Goal: Task Accomplishment & Management: Complete application form

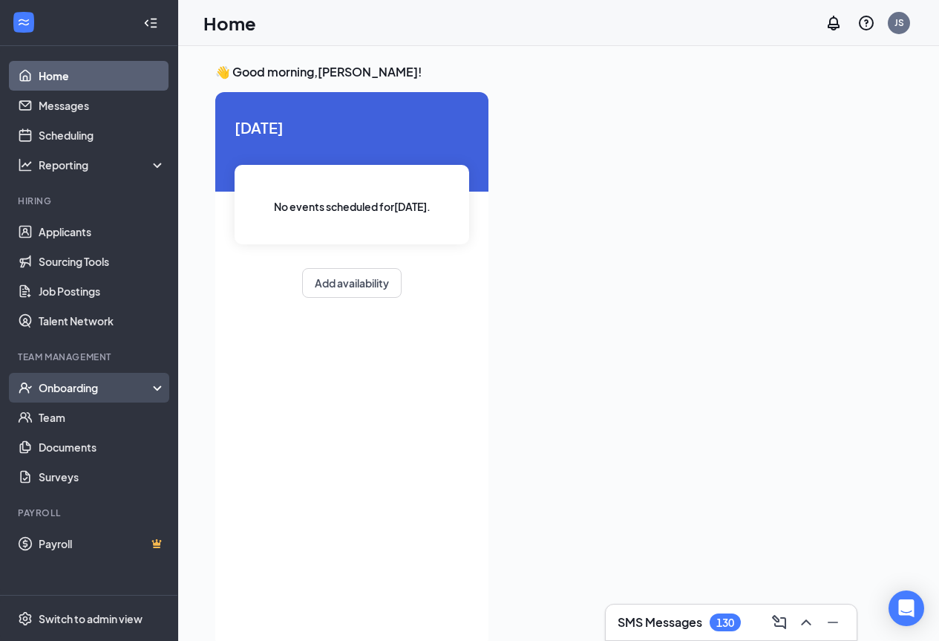
click at [151, 382] on div "Onboarding" at bounding box center [96, 387] width 114 height 15
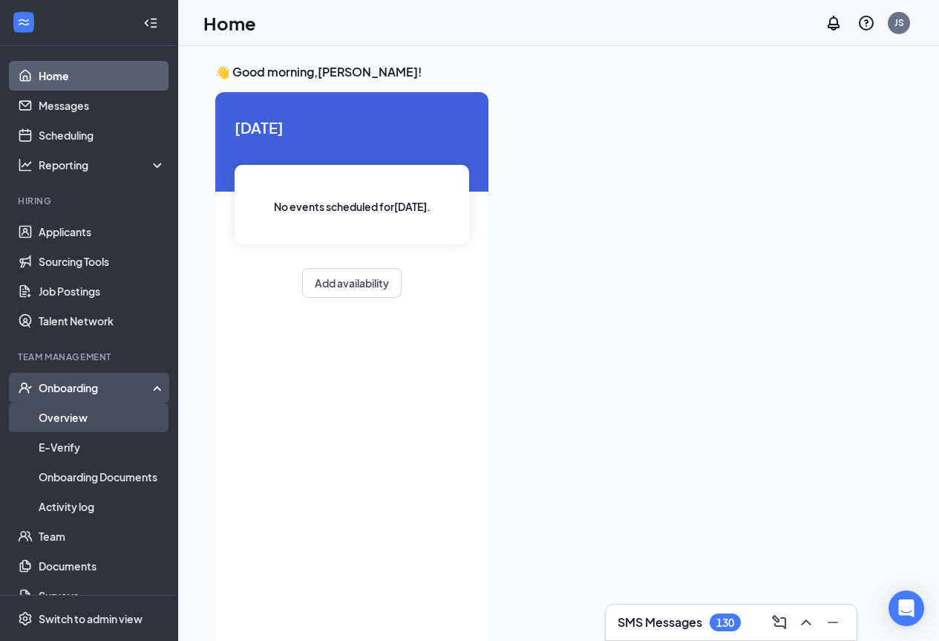
click at [134, 416] on link "Overview" at bounding box center [102, 418] width 127 height 30
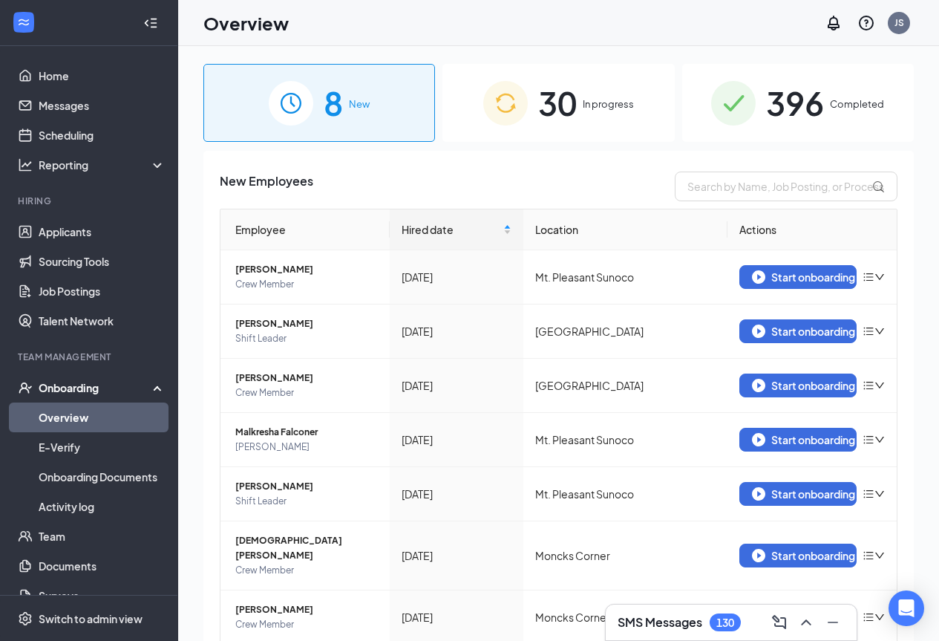
click at [524, 121] on div "30 In progress" at bounding box center [559, 103] width 232 height 78
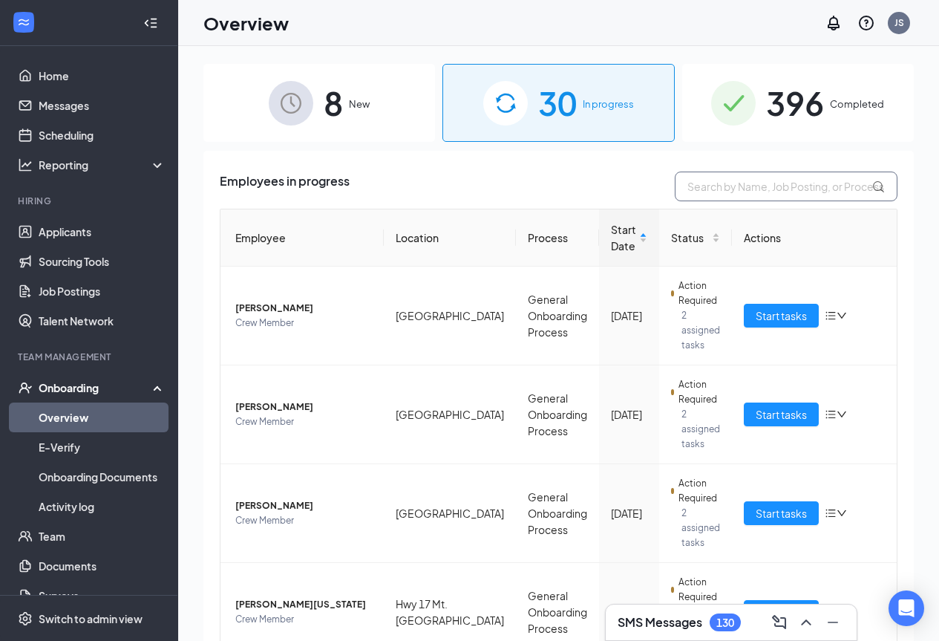
click at [732, 186] on input "text" at bounding box center [786, 187] width 223 height 30
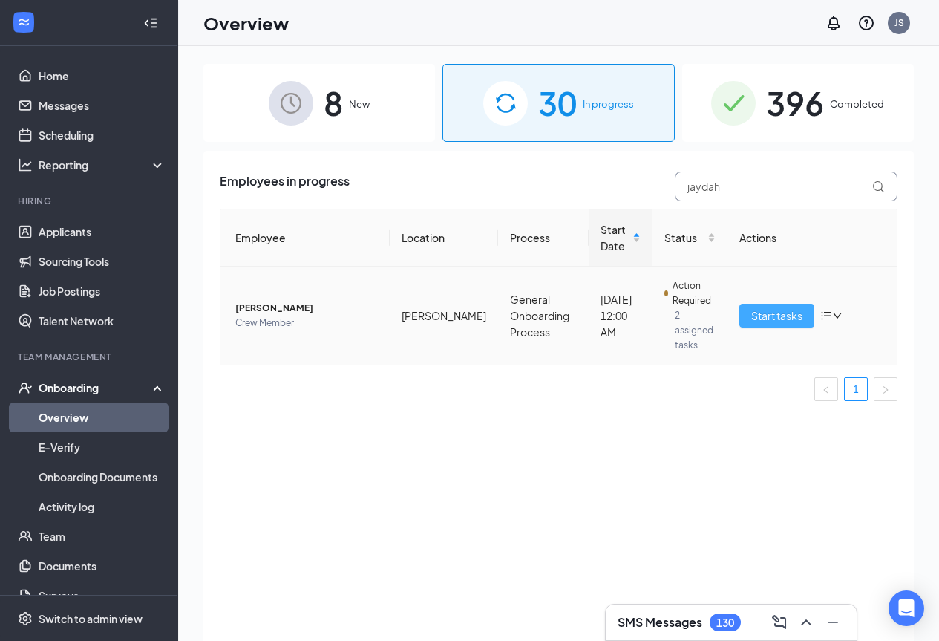
type input "jaydah"
click at [792, 318] on span "Start tasks" at bounding box center [777, 315] width 51 height 16
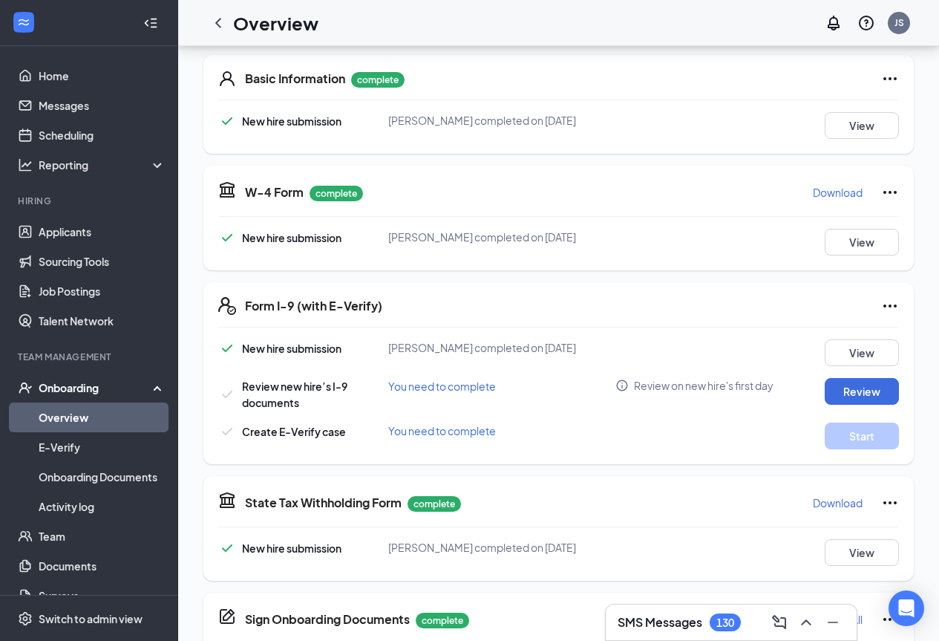
scroll to position [223, 0]
click at [865, 388] on button "Review" at bounding box center [862, 390] width 74 height 27
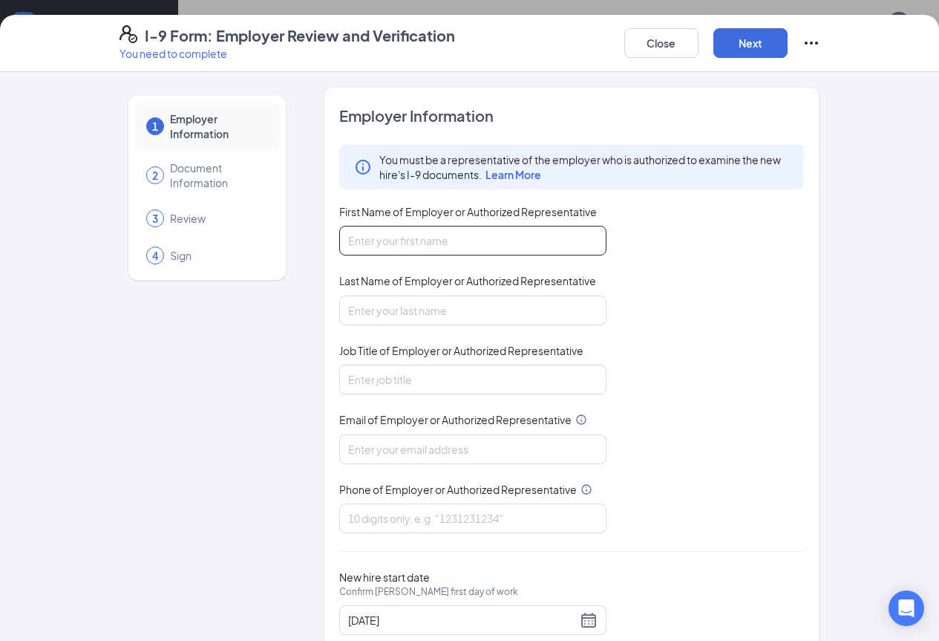
click at [388, 244] on input "First Name of Employer or Authorized Representative" at bounding box center [472, 241] width 267 height 30
type input "[PERSON_NAME]"
click at [377, 306] on input "Last Name of Employer or Authorized Representative" at bounding box center [472, 311] width 267 height 30
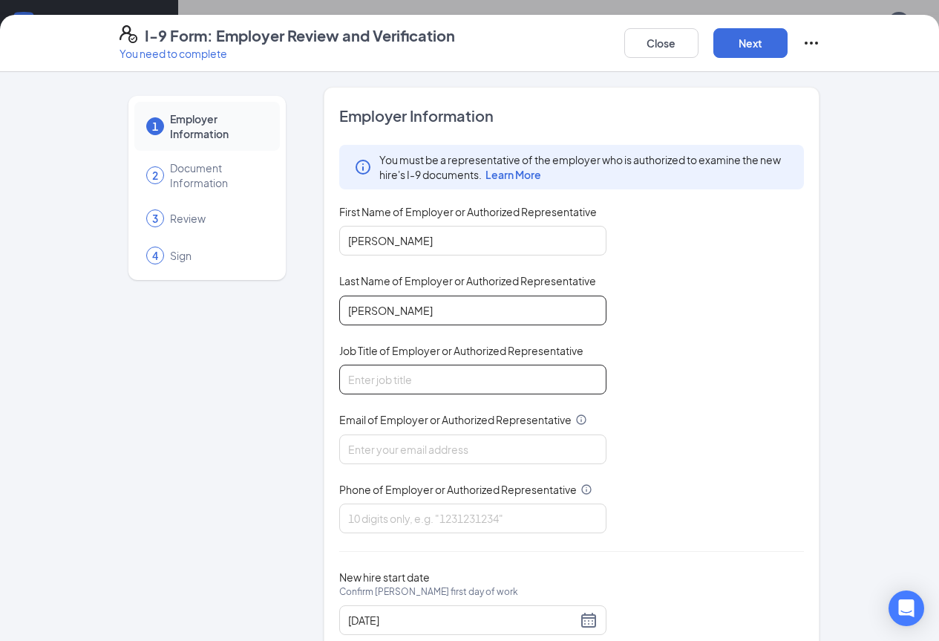
type input "[PERSON_NAME]"
drag, startPoint x: 365, startPoint y: 376, endPoint x: 385, endPoint y: 367, distance: 21.3
click at [370, 375] on input "Job Title of Employer or Authorized Representative" at bounding box center [472, 380] width 267 height 30
type input "general manger"
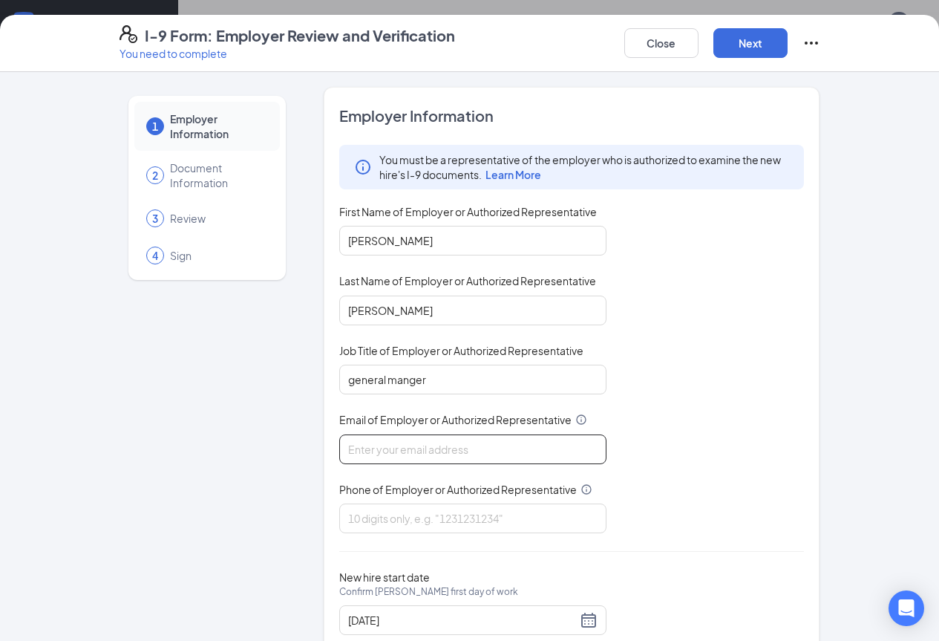
click at [396, 450] on input "Email of Employer or Authorized Representative" at bounding box center [472, 449] width 267 height 30
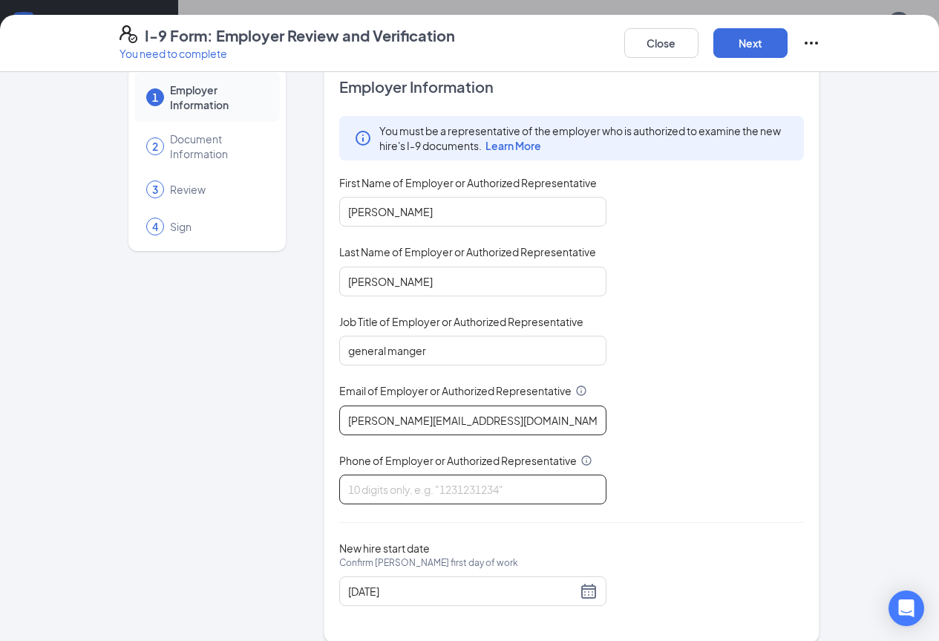
scroll to position [45, 0]
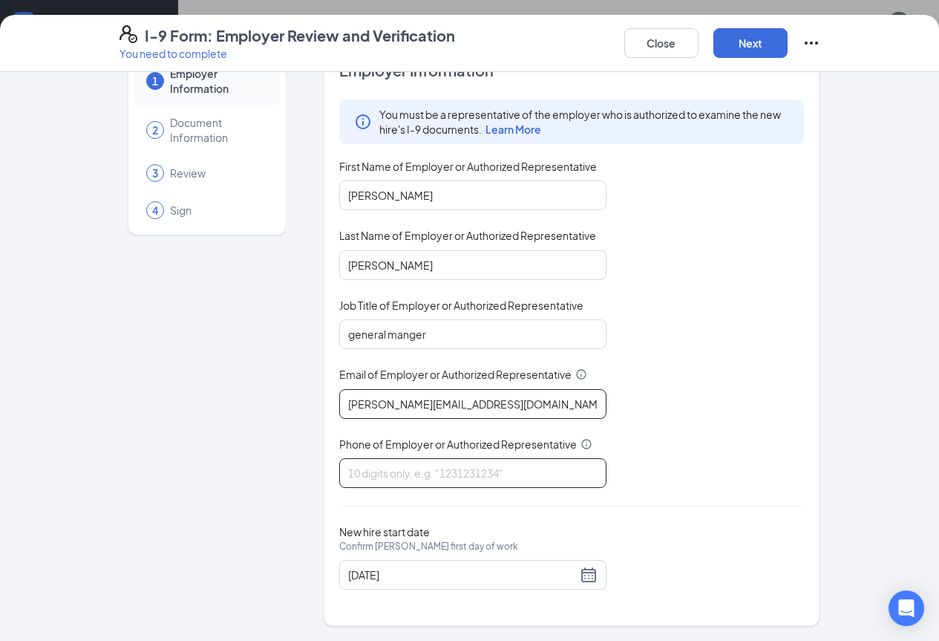
type input "jessicasmith@ddcoastal.com"
click at [380, 466] on input "Phone of Employer or Authorized Representative" at bounding box center [472, 473] width 267 height 30
click at [389, 474] on input "Phone of Employer or Authorized Representative" at bounding box center [472, 473] width 267 height 30
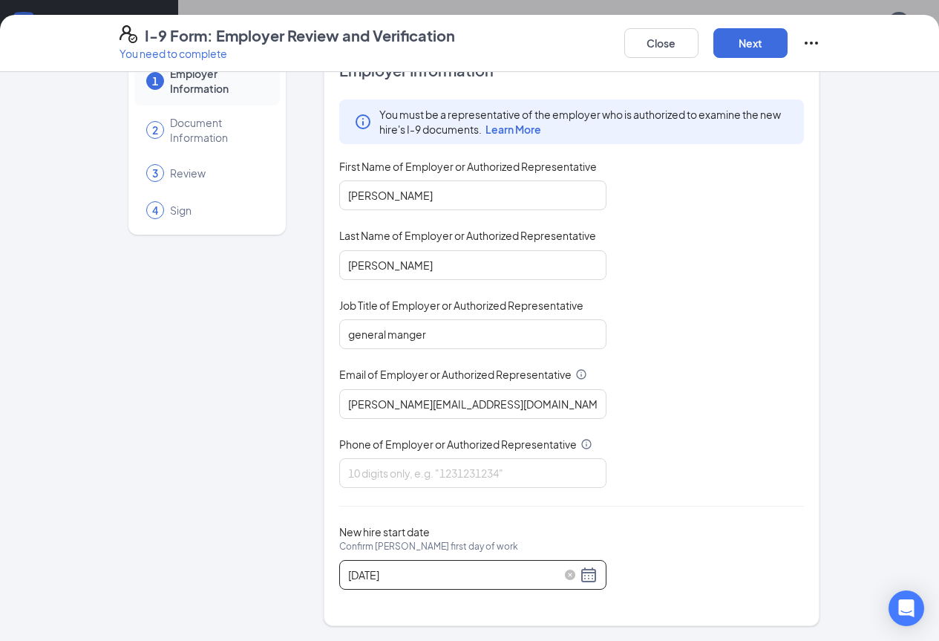
click at [553, 578] on div "09/16/2025" at bounding box center [473, 575] width 250 height 18
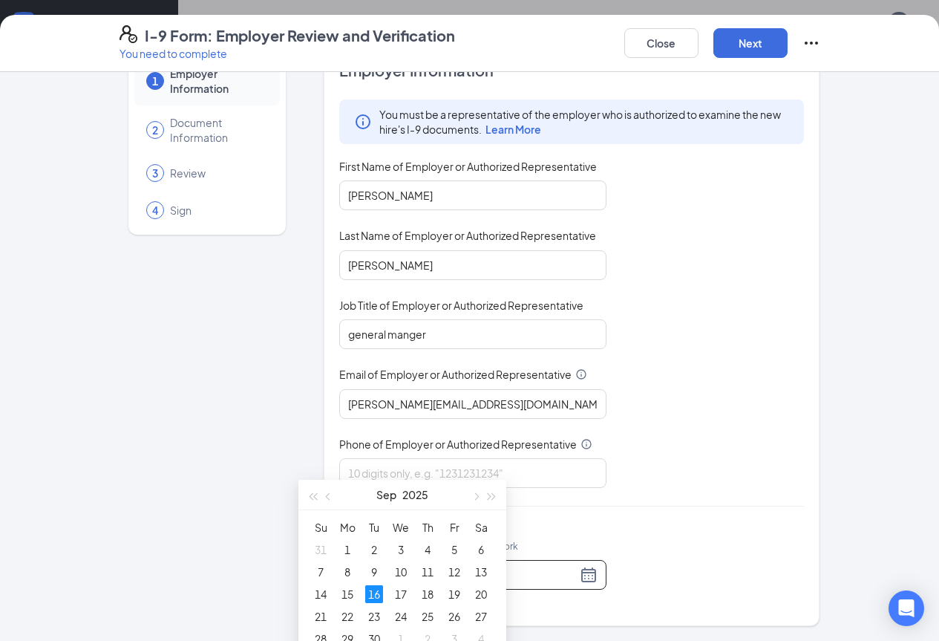
scroll to position [371, 0]
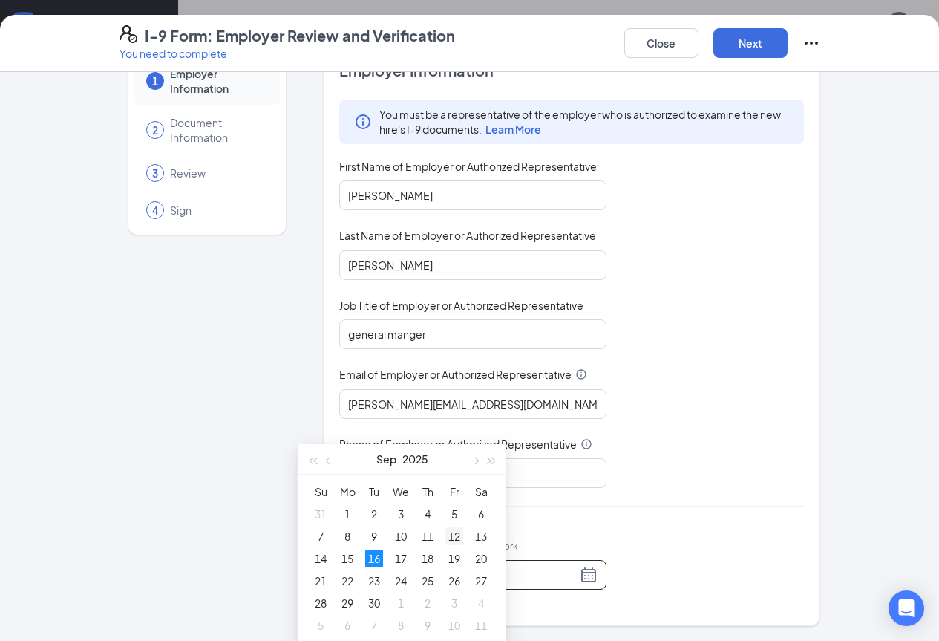
type input "09/12/2025"
click at [454, 535] on div "12" at bounding box center [455, 536] width 18 height 18
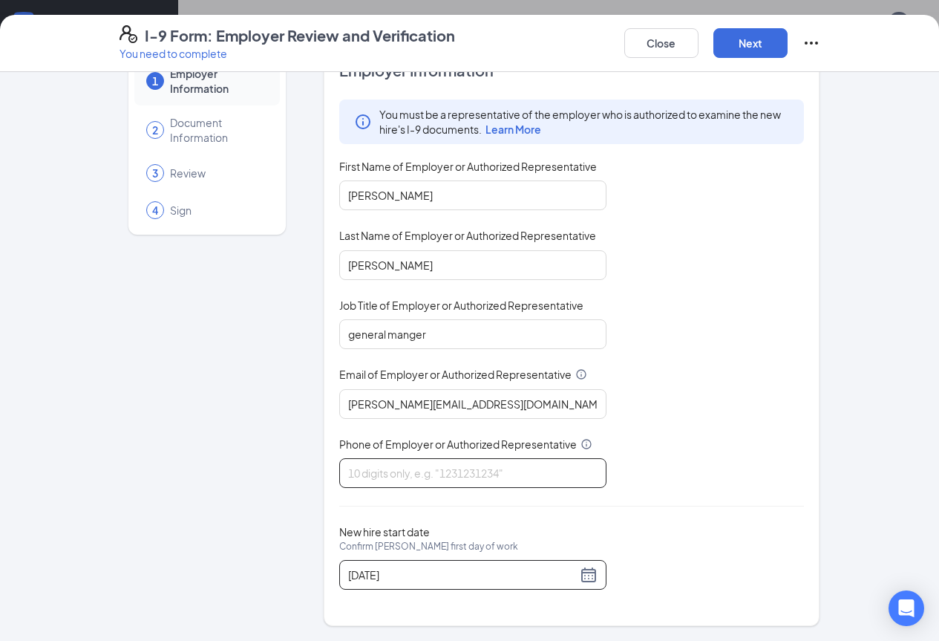
click at [440, 470] on input "Phone of Employer or Authorized Representative" at bounding box center [472, 473] width 267 height 30
type input "8437099822"
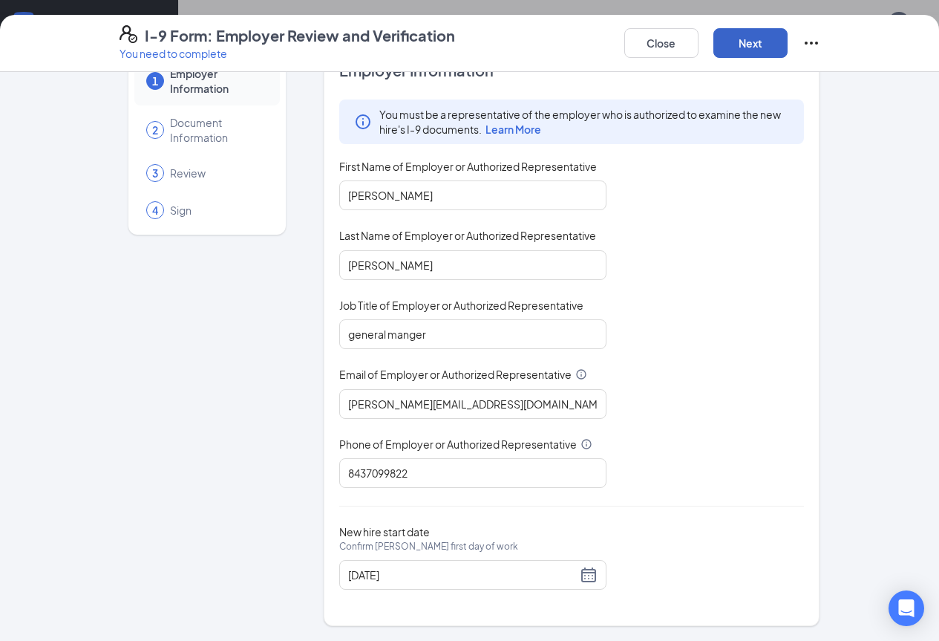
click at [788, 39] on button "Next" at bounding box center [751, 43] width 74 height 30
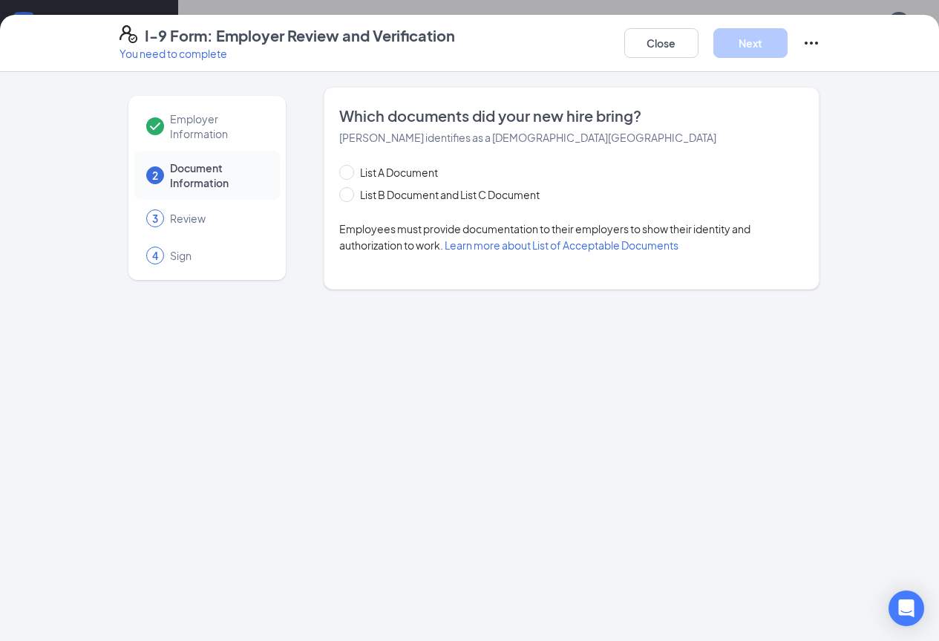
scroll to position [0, 0]
click at [339, 191] on input "List B Document and List C Document" at bounding box center [344, 192] width 10 height 10
radio input "true"
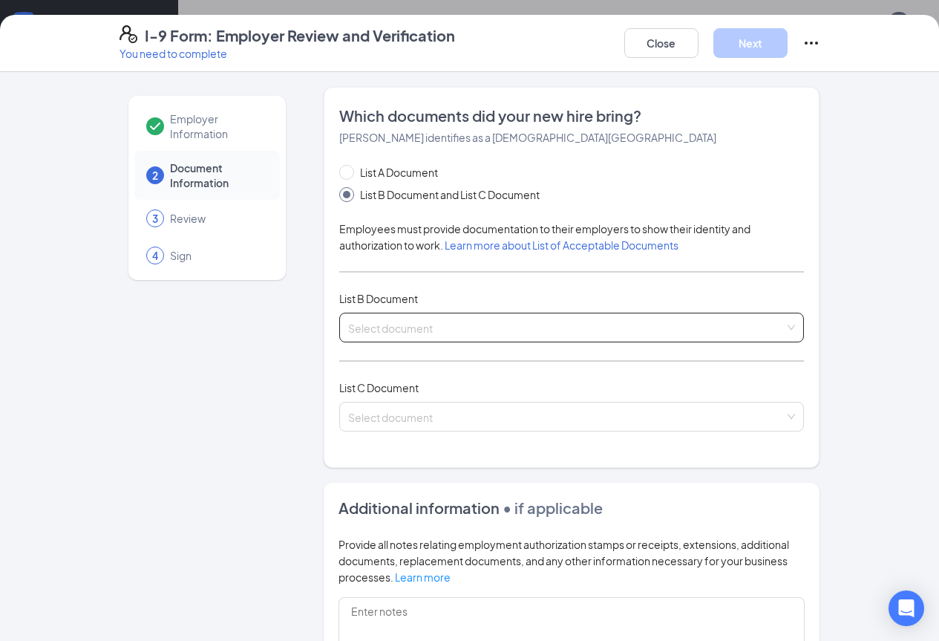
click at [348, 321] on input "search" at bounding box center [566, 324] width 437 height 22
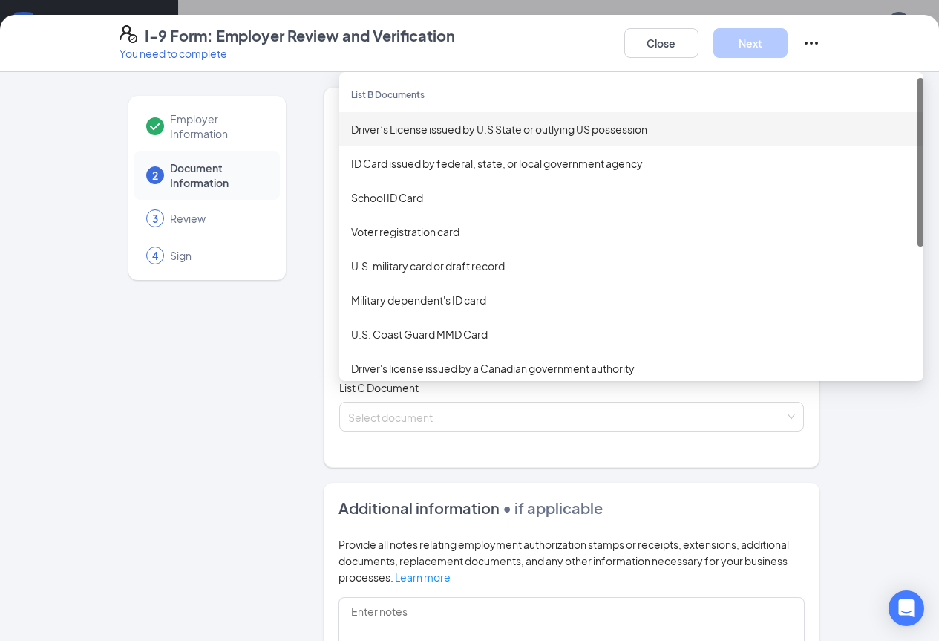
click at [481, 118] on div "Driver’s License issued by U.S State or outlying US possession" at bounding box center [631, 129] width 584 height 34
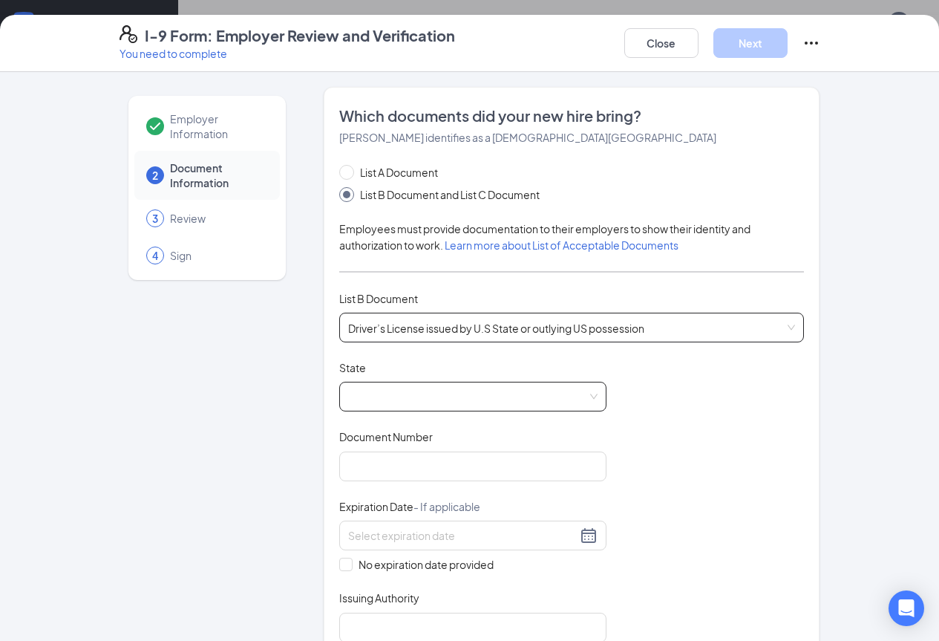
click at [541, 393] on span at bounding box center [473, 396] width 250 height 28
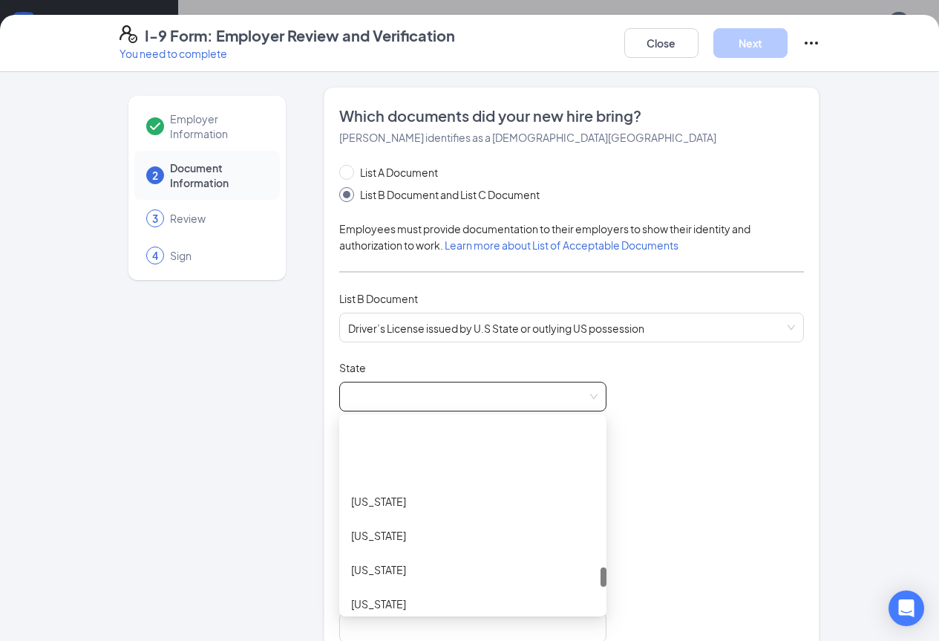
scroll to position [1411, 0]
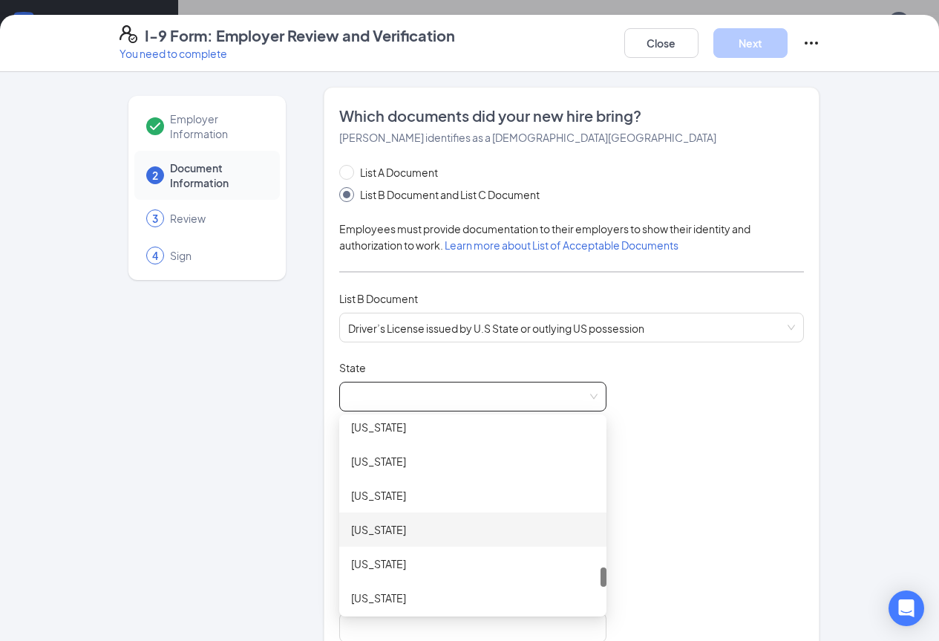
click at [397, 530] on div "South Carolina" at bounding box center [473, 529] width 244 height 16
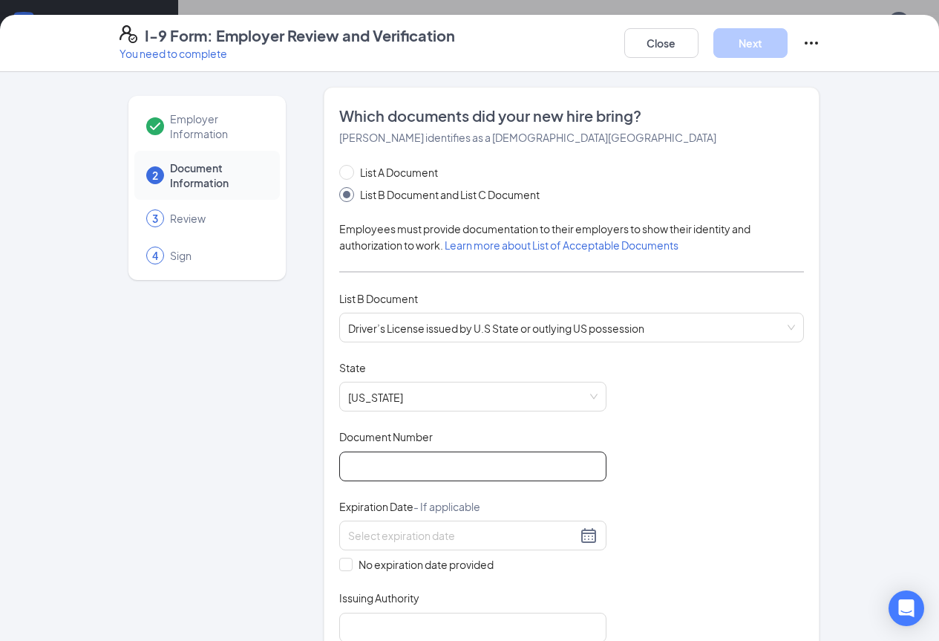
click at [452, 468] on input "Document Number" at bounding box center [472, 467] width 267 height 30
type input "105534961"
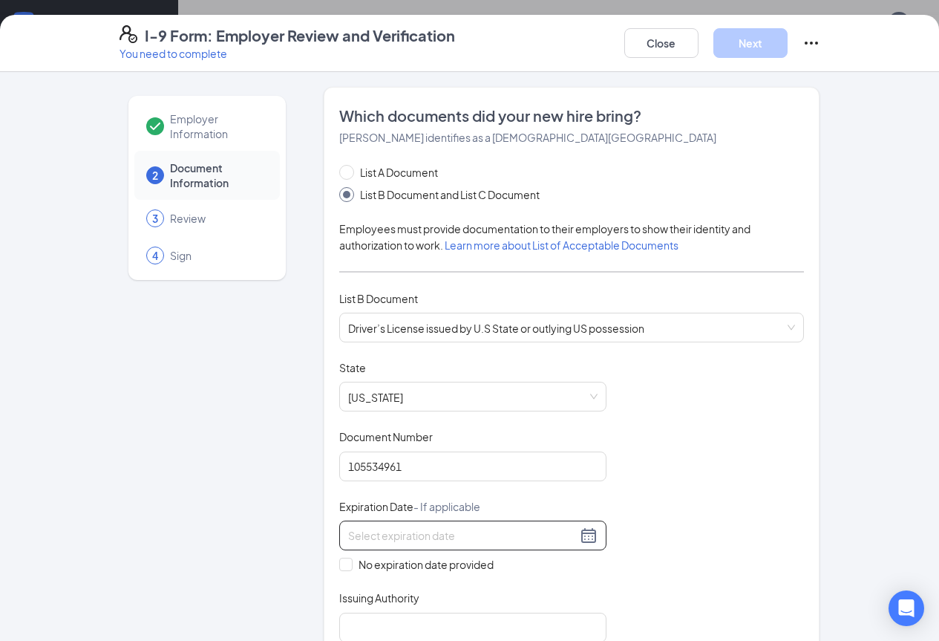
click at [541, 539] on div at bounding box center [473, 536] width 250 height 18
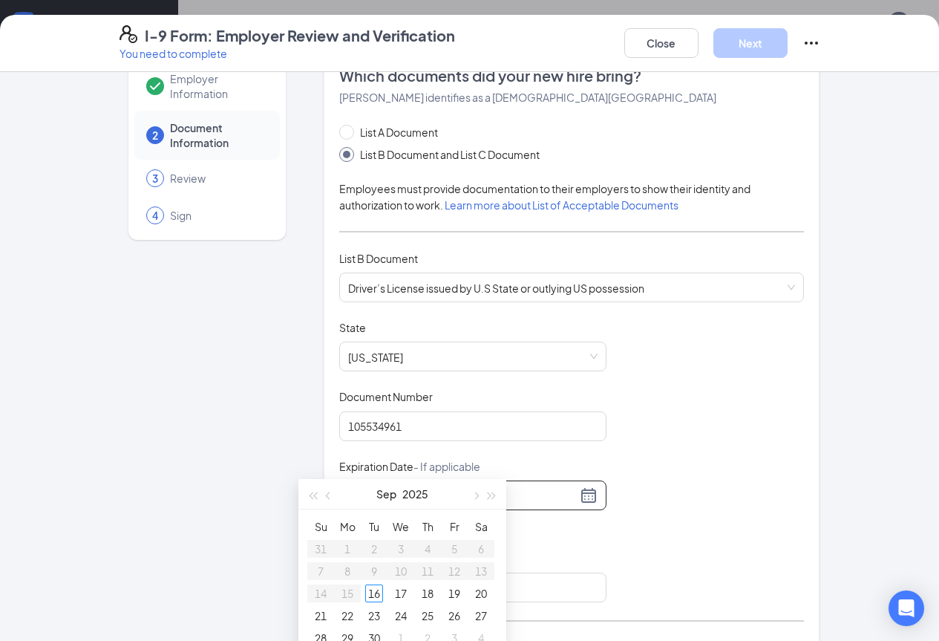
scroll to position [74, 0]
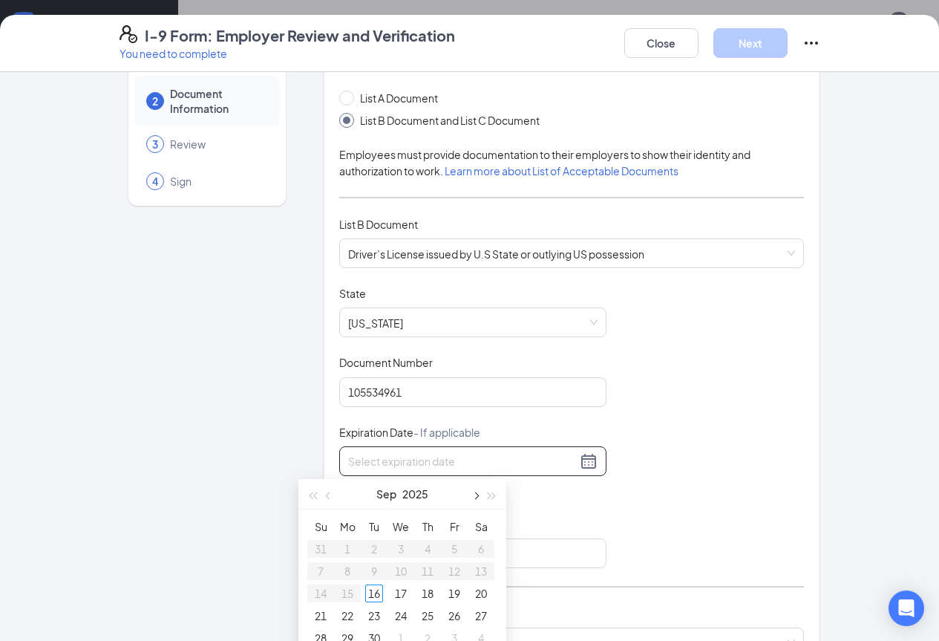
click at [473, 488] on button "button" at bounding box center [475, 494] width 16 height 30
click at [476, 486] on button "button" at bounding box center [475, 494] width 16 height 30
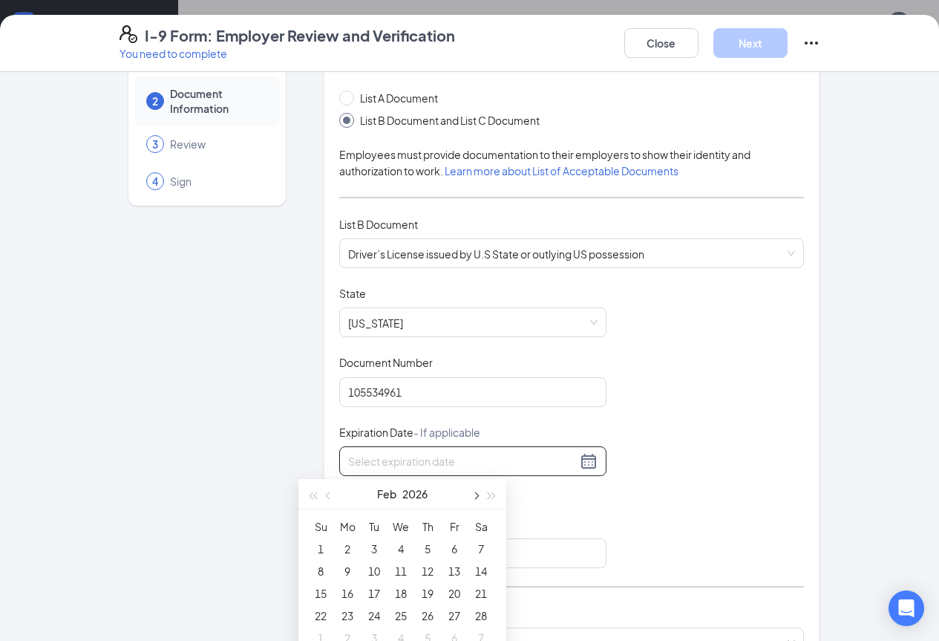
click at [476, 486] on button "button" at bounding box center [475, 494] width 16 height 30
click at [325, 495] on button "button" at bounding box center [329, 494] width 16 height 30
click at [486, 611] on div "28" at bounding box center [481, 616] width 18 height 18
type input "02/28/2026"
click at [765, 428] on div "Document Title Driver’s License issued by U.S State or outlying US possession S…" at bounding box center [572, 427] width 466 height 282
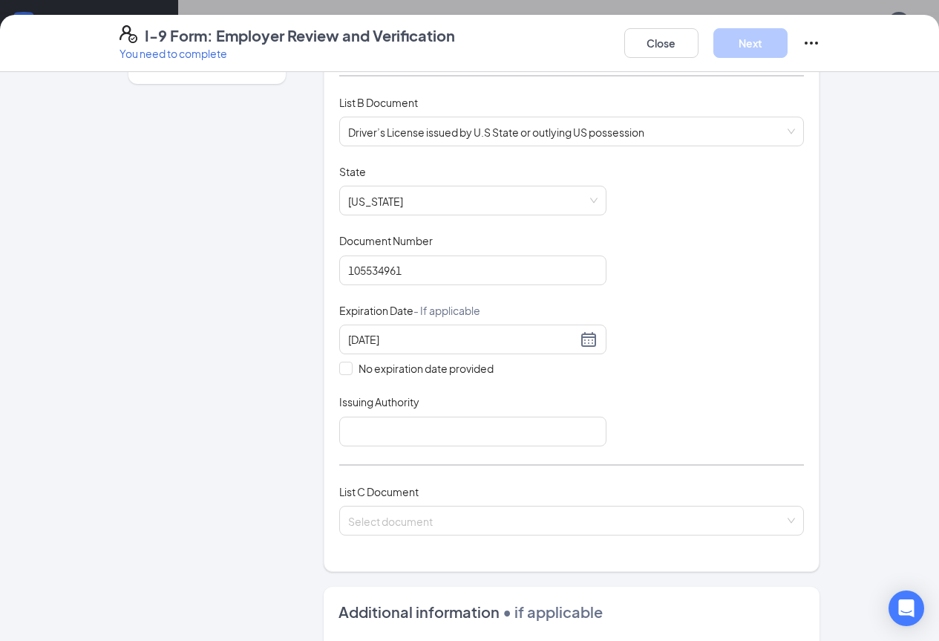
scroll to position [223, 0]
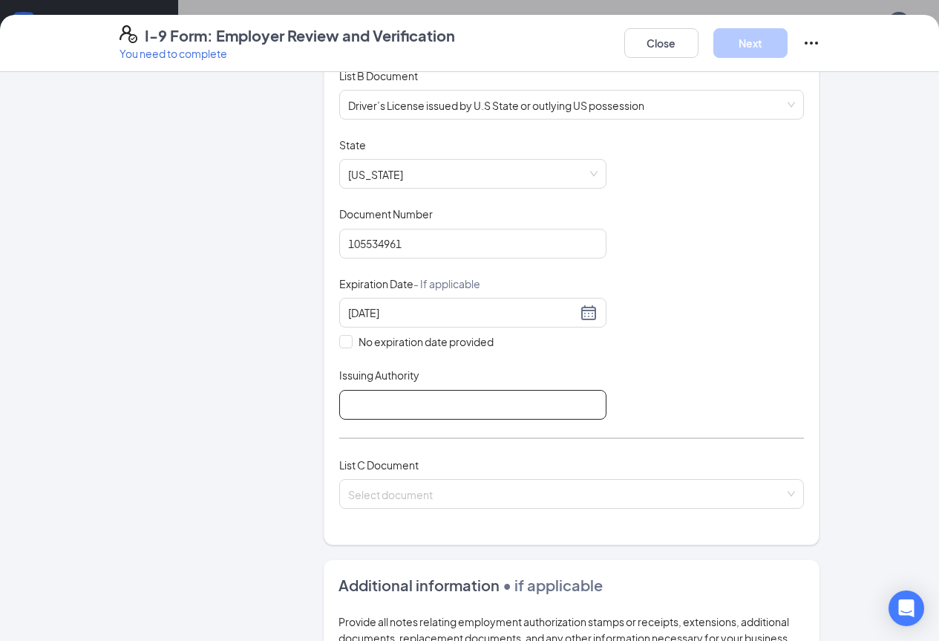
click at [381, 399] on input "Issuing Authority" at bounding box center [472, 405] width 267 height 30
type input "SC"
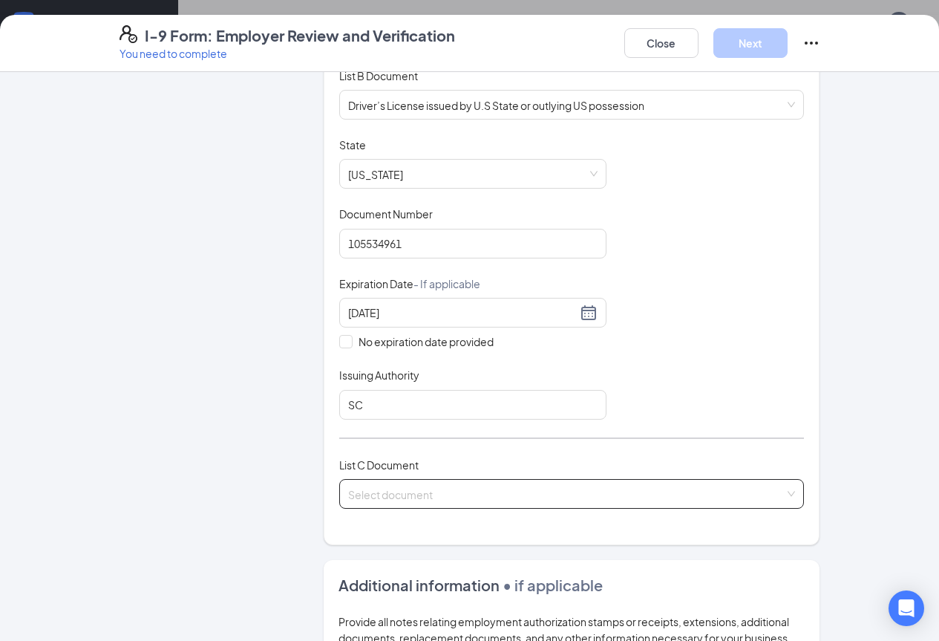
click at [414, 487] on input "search" at bounding box center [566, 491] width 437 height 22
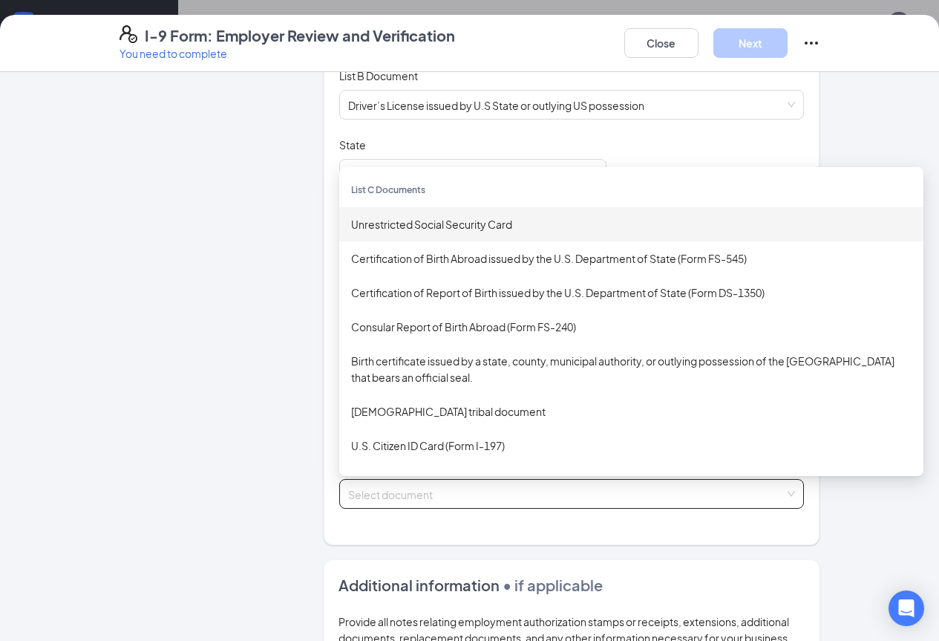
click at [384, 226] on div "Unrestricted Social Security Card" at bounding box center [631, 224] width 561 height 16
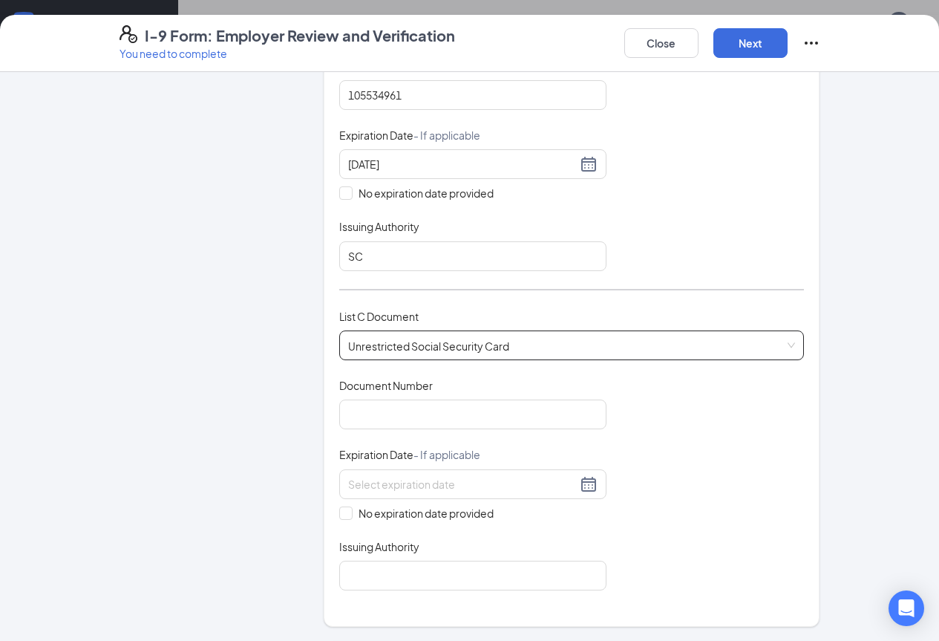
scroll to position [446, 0]
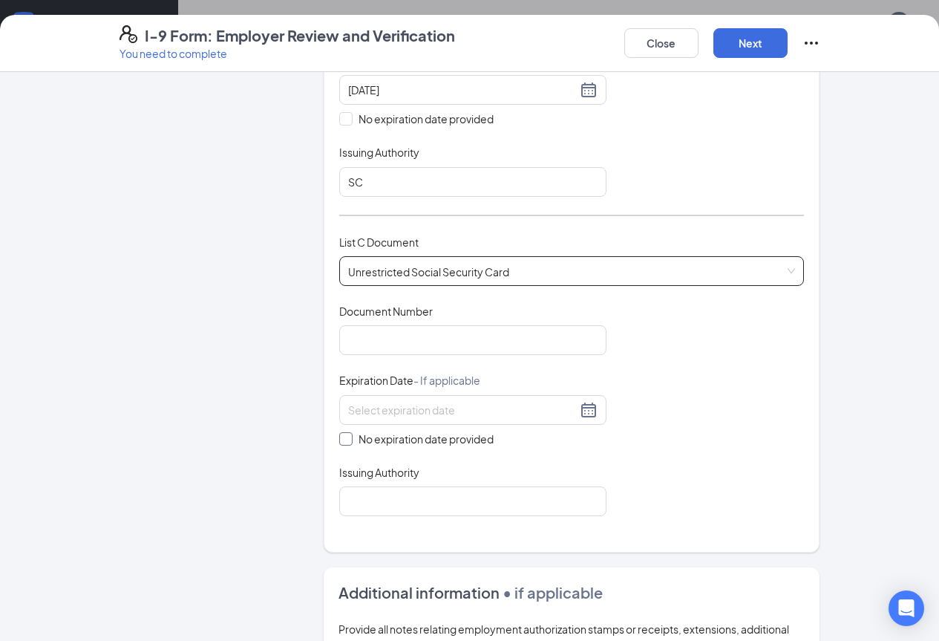
click at [339, 431] on label "No expiration date provided" at bounding box center [472, 439] width 267 height 16
click at [339, 432] on input "No expiration date provided" at bounding box center [344, 437] width 10 height 10
checkbox input "true"
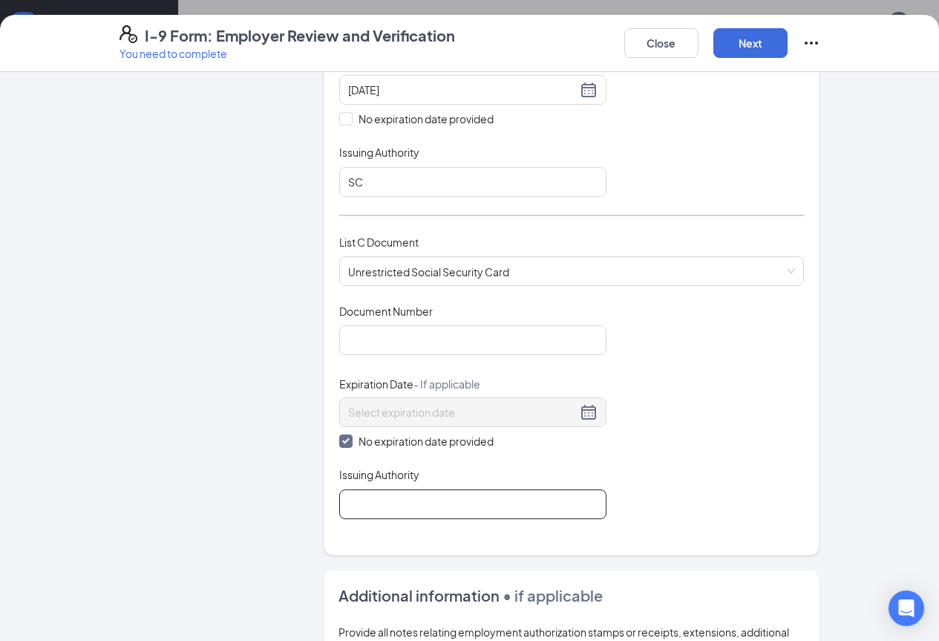
click at [339, 489] on input "Issuing Authority" at bounding box center [472, 504] width 267 height 30
type input "Social Security Administration"
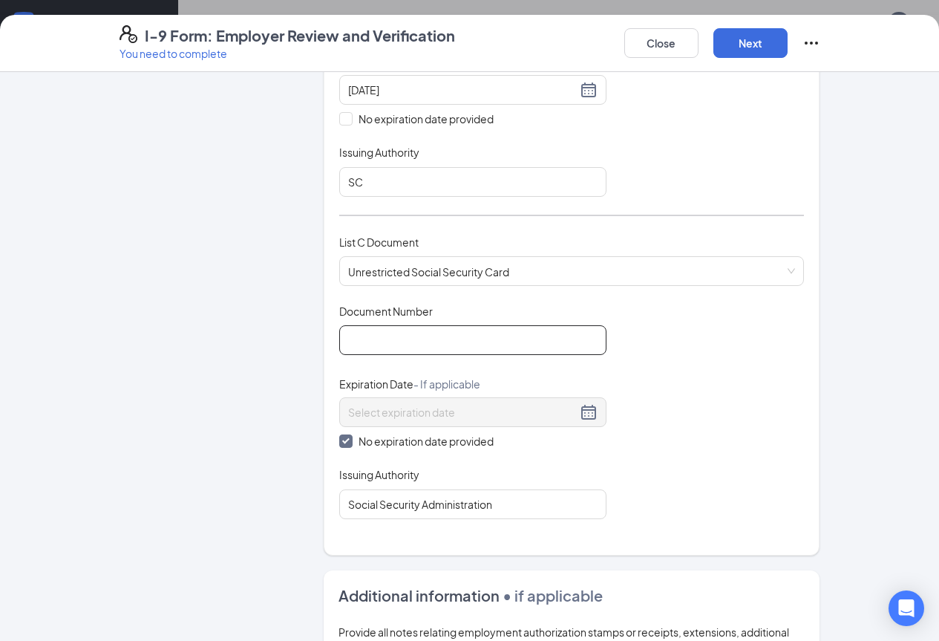
click at [363, 341] on input "Document Number" at bounding box center [472, 340] width 267 height 30
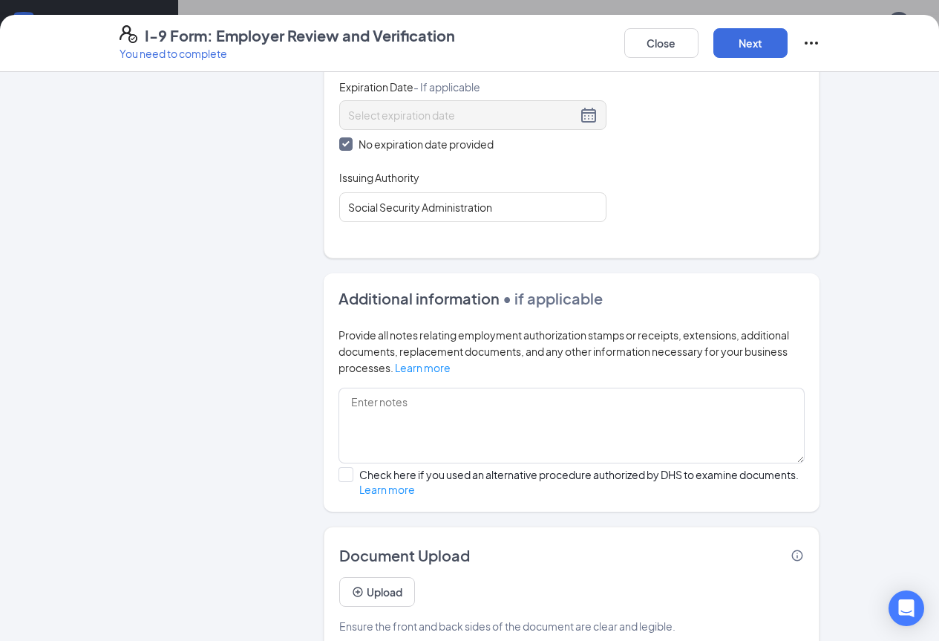
scroll to position [747, 0]
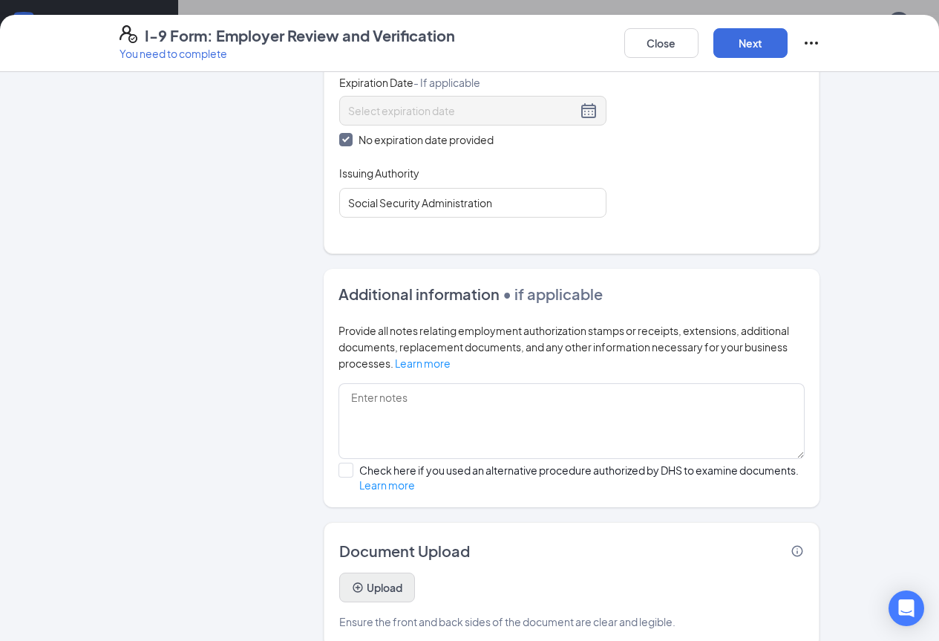
type input "656284263"
click at [339, 573] on button "Upload" at bounding box center [377, 588] width 76 height 30
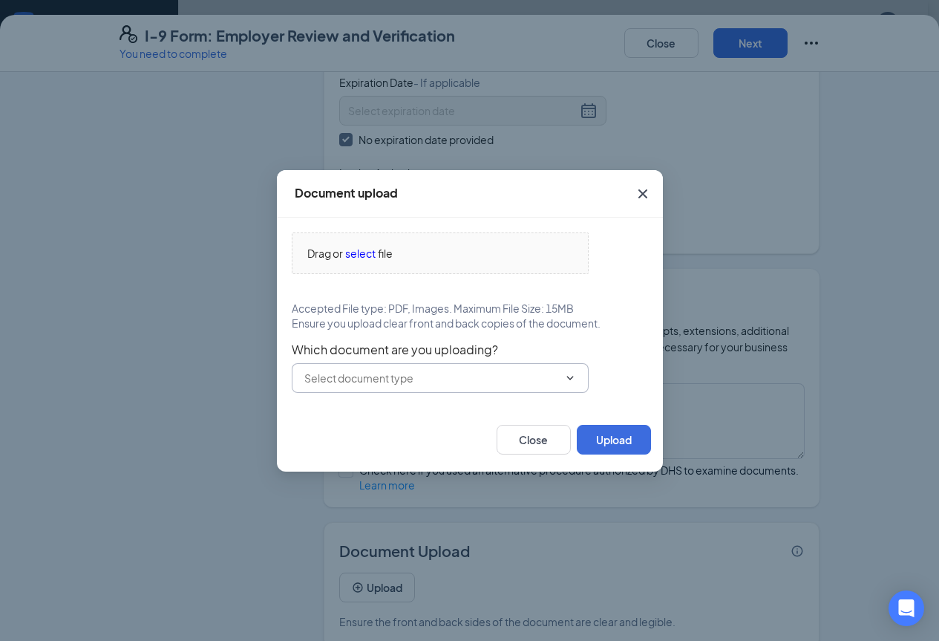
click at [452, 377] on input "text" at bounding box center [431, 378] width 254 height 16
click at [649, 196] on icon "Cross" at bounding box center [643, 194] width 18 height 18
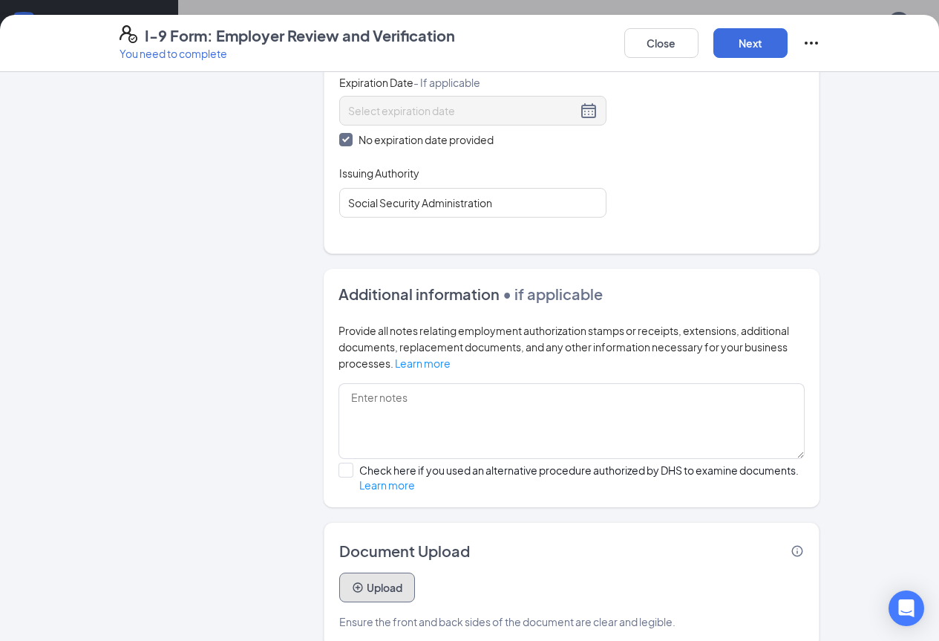
click at [339, 573] on button "Upload" at bounding box center [377, 588] width 76 height 30
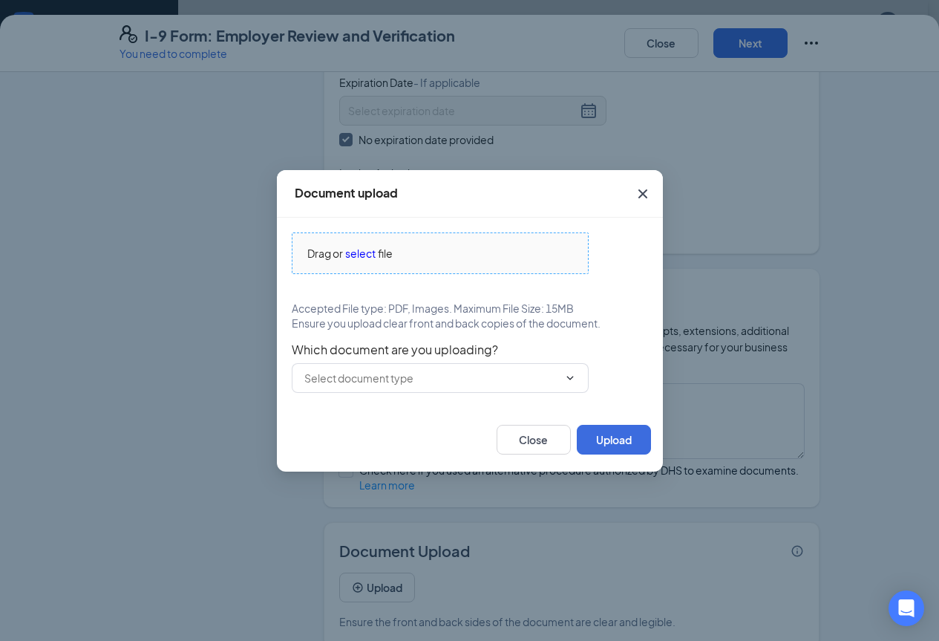
click at [365, 258] on span "select" at bounding box center [360, 253] width 30 height 16
click at [639, 193] on icon "Cross" at bounding box center [643, 194] width 18 height 18
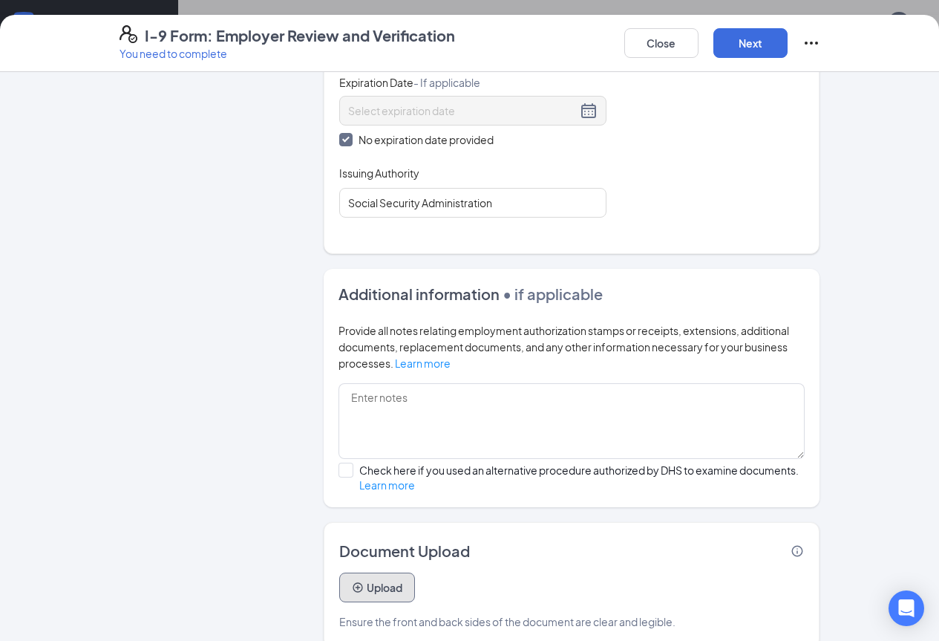
click at [339, 573] on button "Upload" at bounding box center [377, 588] width 76 height 30
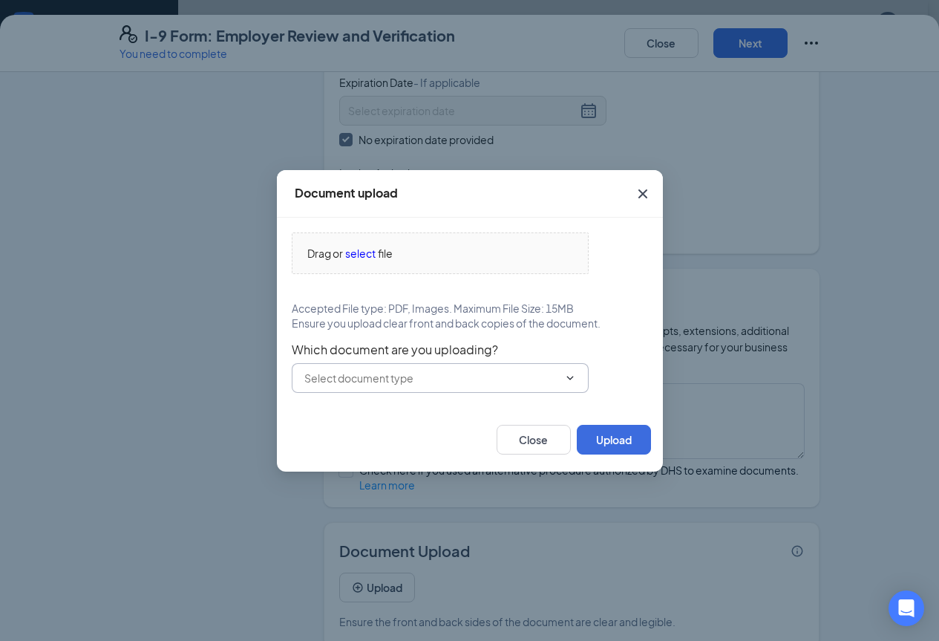
click at [406, 378] on input "text" at bounding box center [431, 378] width 254 height 16
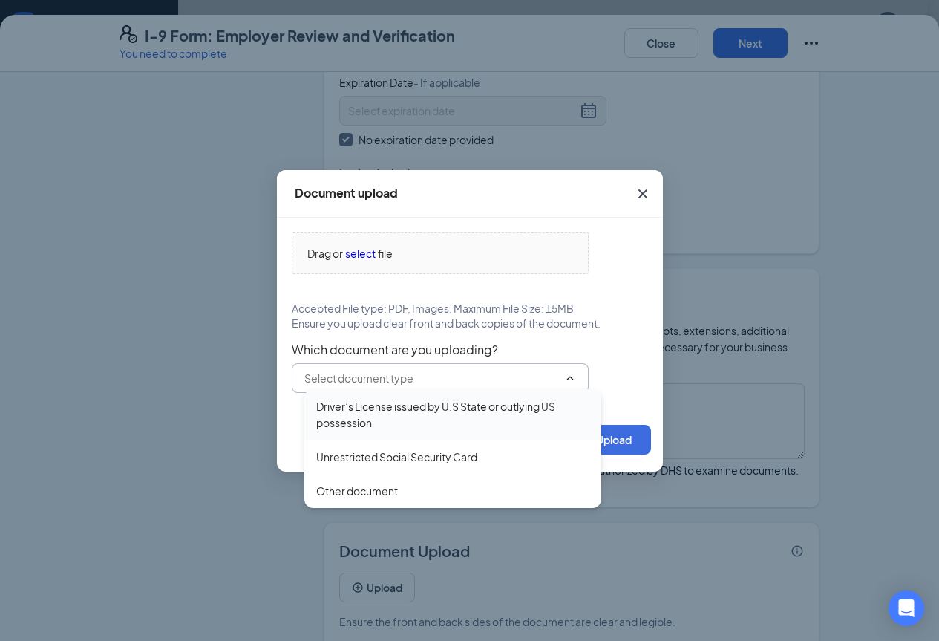
click at [421, 412] on div "Driver’s License issued by U.S State or outlying US possession" at bounding box center [452, 414] width 273 height 33
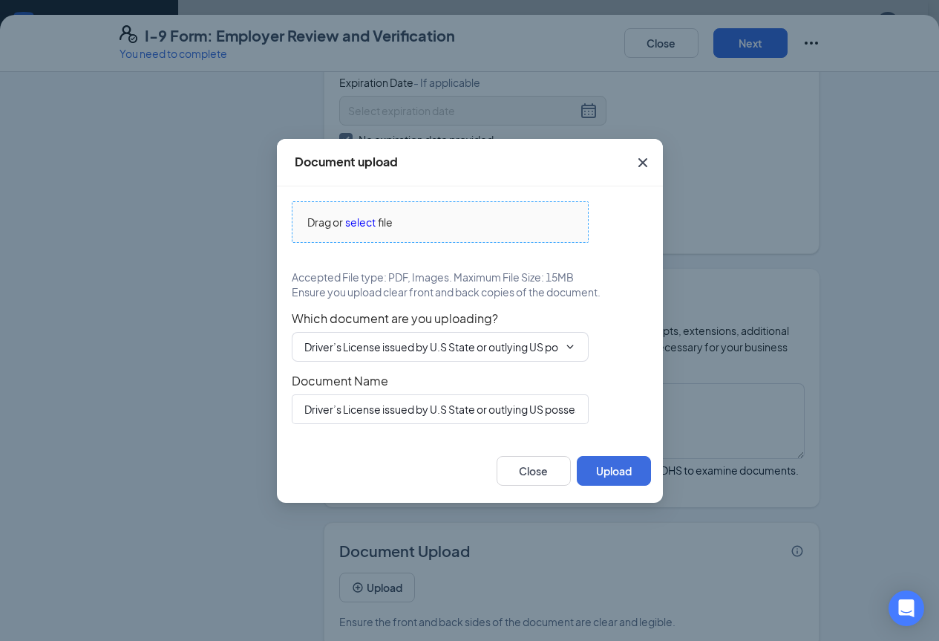
click at [361, 222] on span "select" at bounding box center [360, 222] width 30 height 16
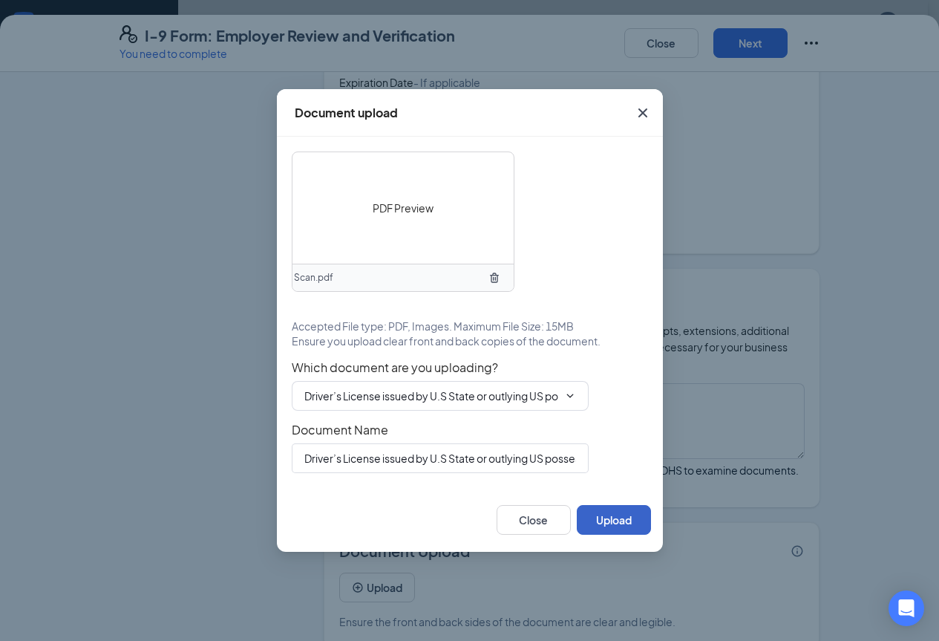
click at [618, 520] on button "Upload" at bounding box center [614, 520] width 74 height 30
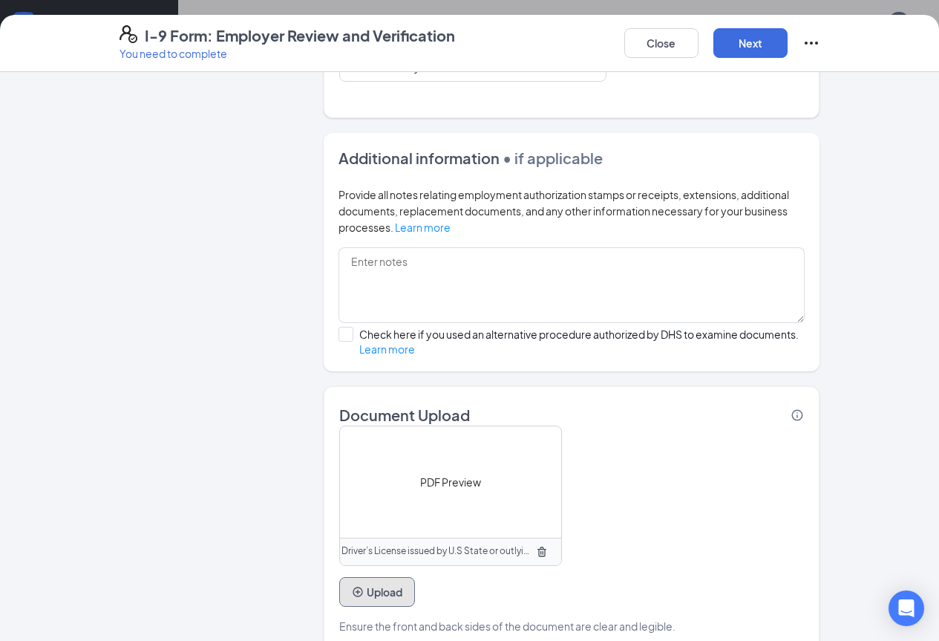
scroll to position [887, 0]
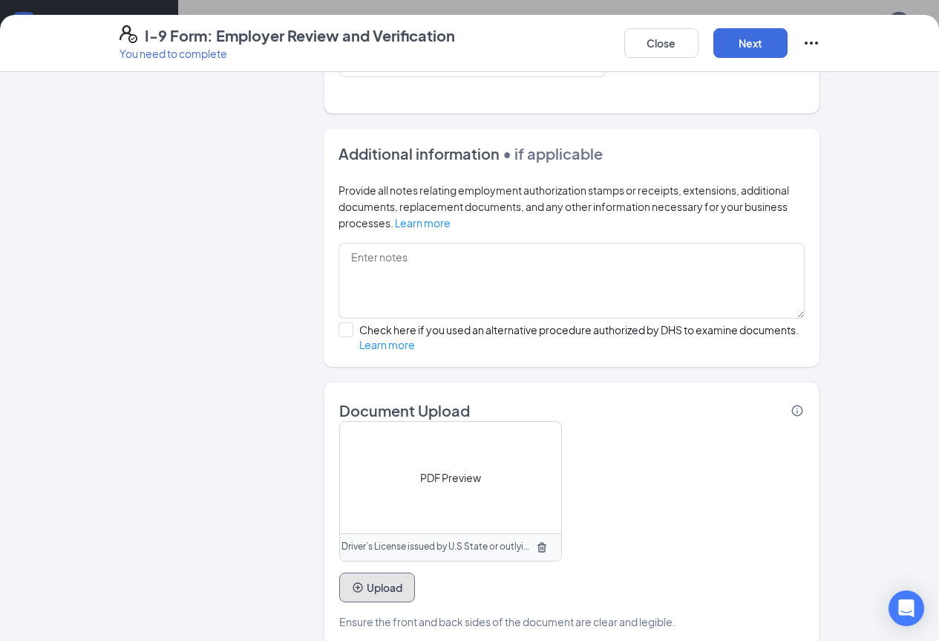
click at [339, 573] on button "Upload" at bounding box center [377, 588] width 76 height 30
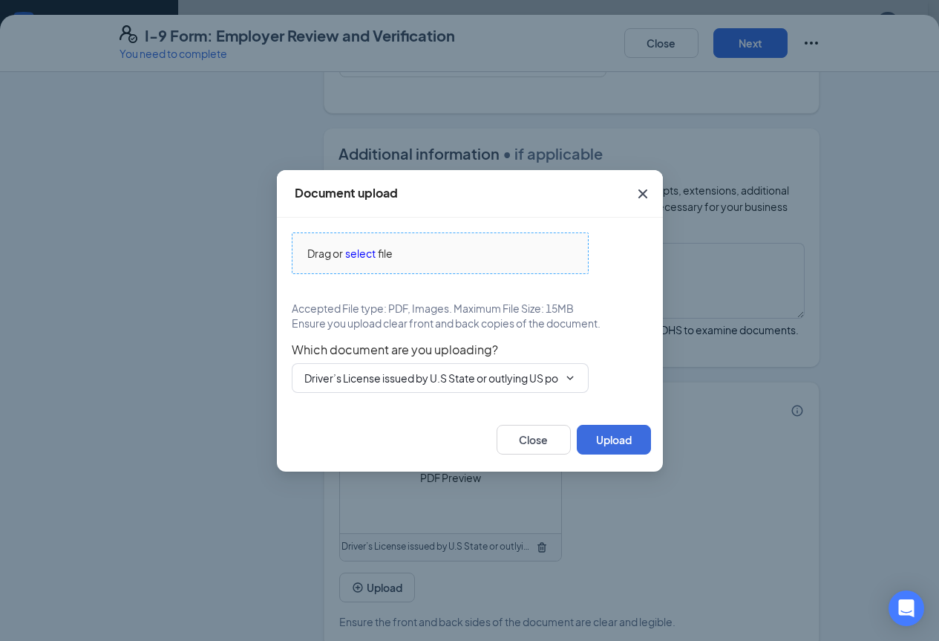
click at [365, 255] on span "select" at bounding box center [360, 253] width 30 height 16
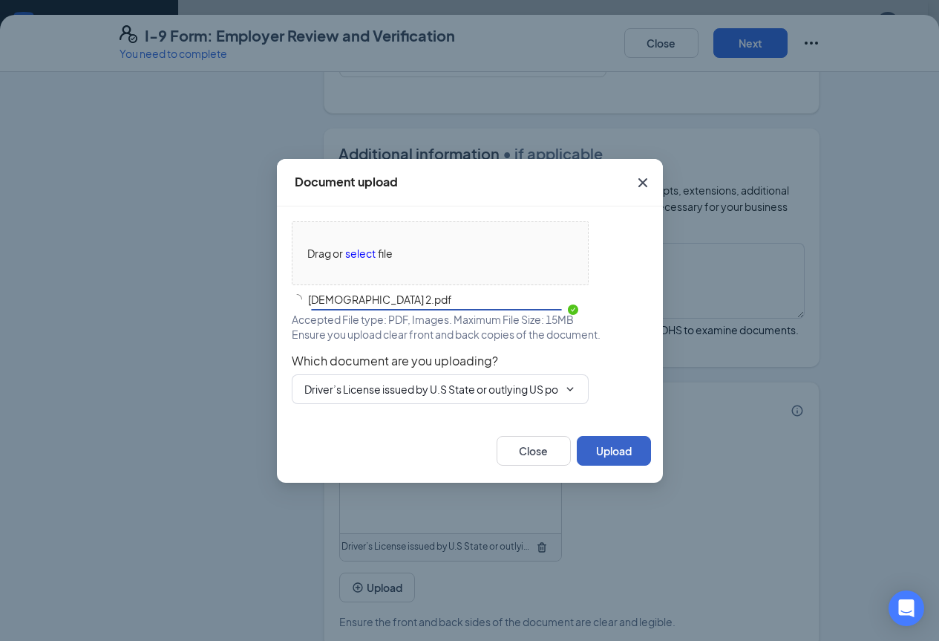
click at [615, 446] on button "Upload" at bounding box center [614, 451] width 74 height 30
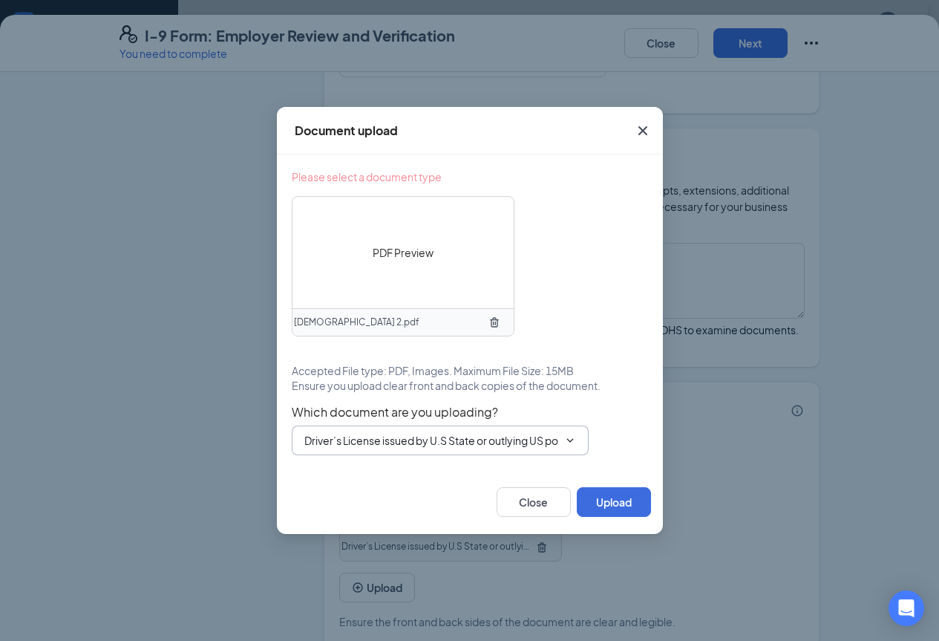
click at [565, 435] on icon "ChevronDown" at bounding box center [570, 440] width 12 height 12
click at [573, 438] on icon "ChevronDown" at bounding box center [570, 440] width 12 height 12
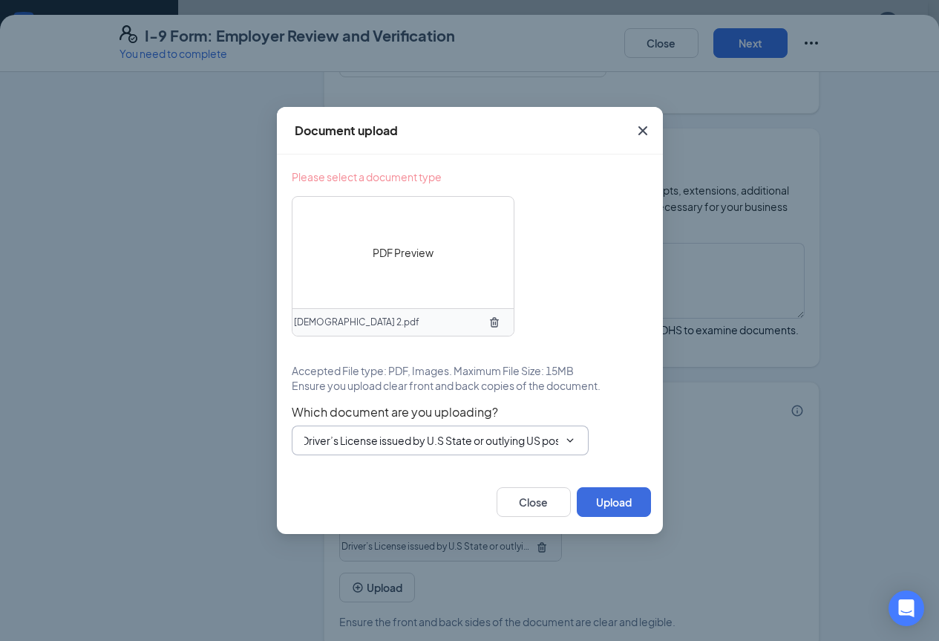
click at [573, 438] on icon "ChevronDown" at bounding box center [570, 440] width 12 height 12
click at [518, 438] on input "Driver’s License issued by U.S State or outlying US possession" at bounding box center [431, 440] width 254 height 16
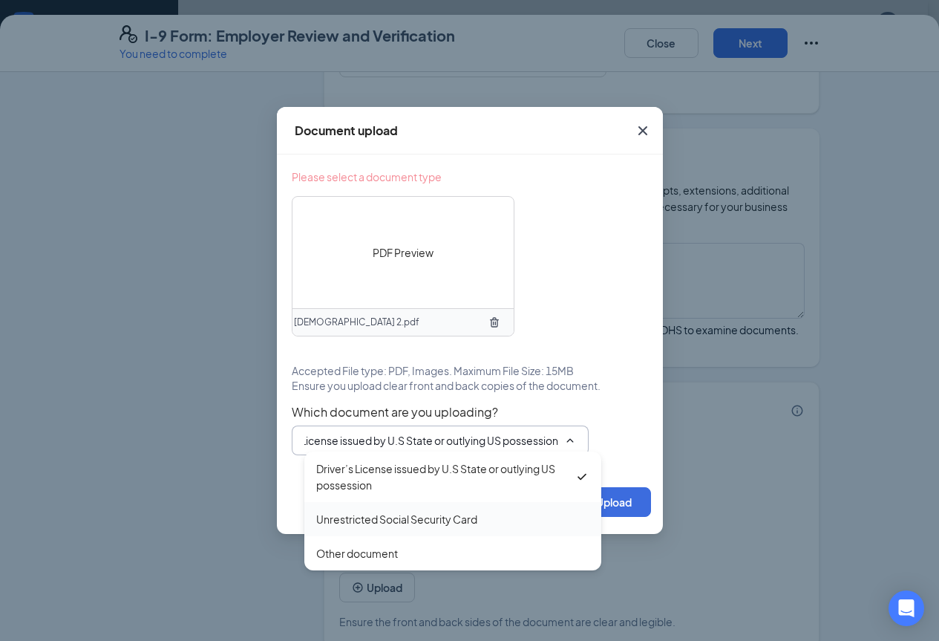
click at [491, 523] on div "Unrestricted Social Security Card" at bounding box center [452, 519] width 273 height 16
type input "Unrestricted Social Security Card"
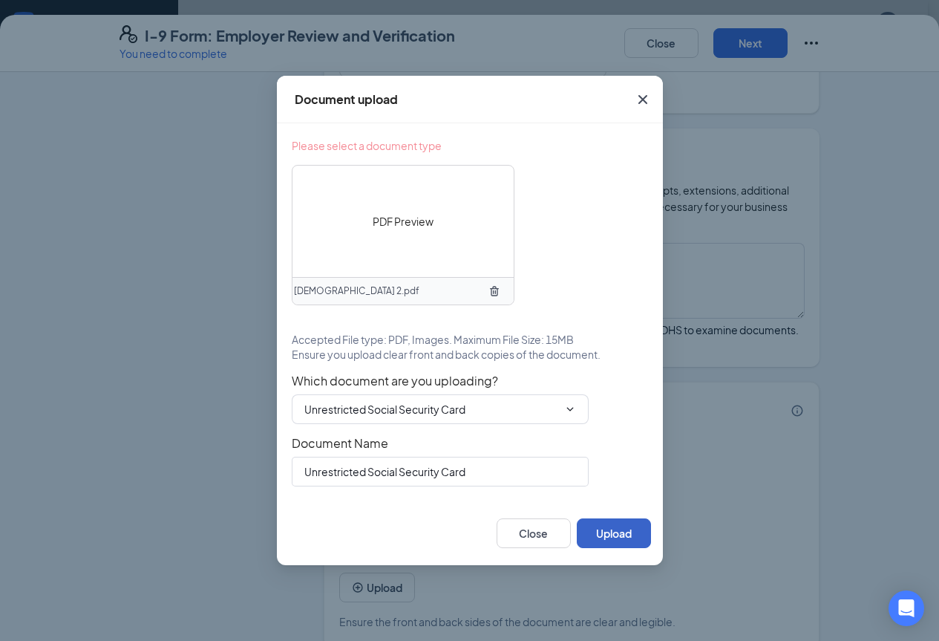
click at [613, 531] on button "Upload" at bounding box center [614, 533] width 74 height 30
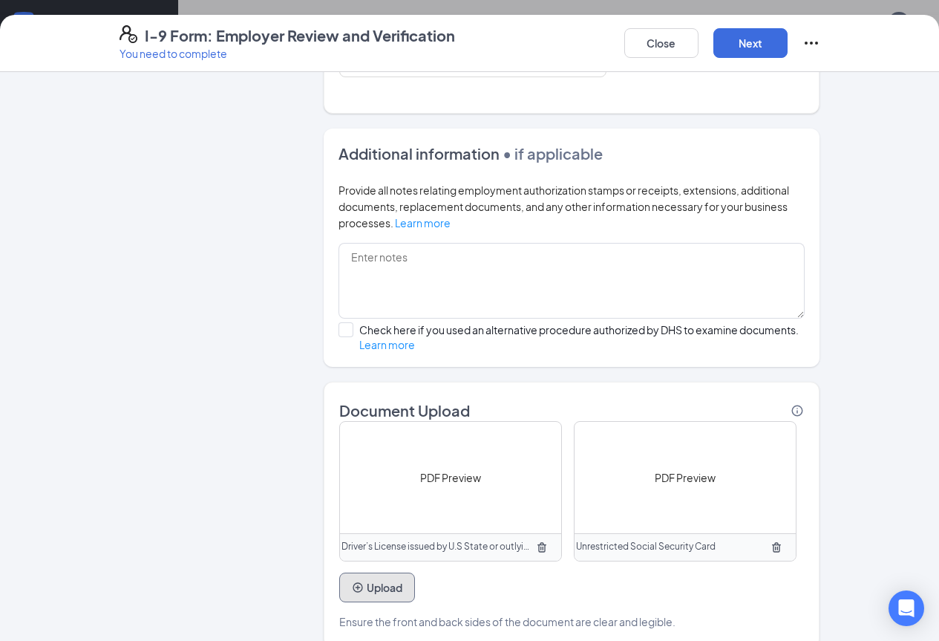
scroll to position [223, 0]
click at [788, 40] on button "Next" at bounding box center [751, 43] width 74 height 30
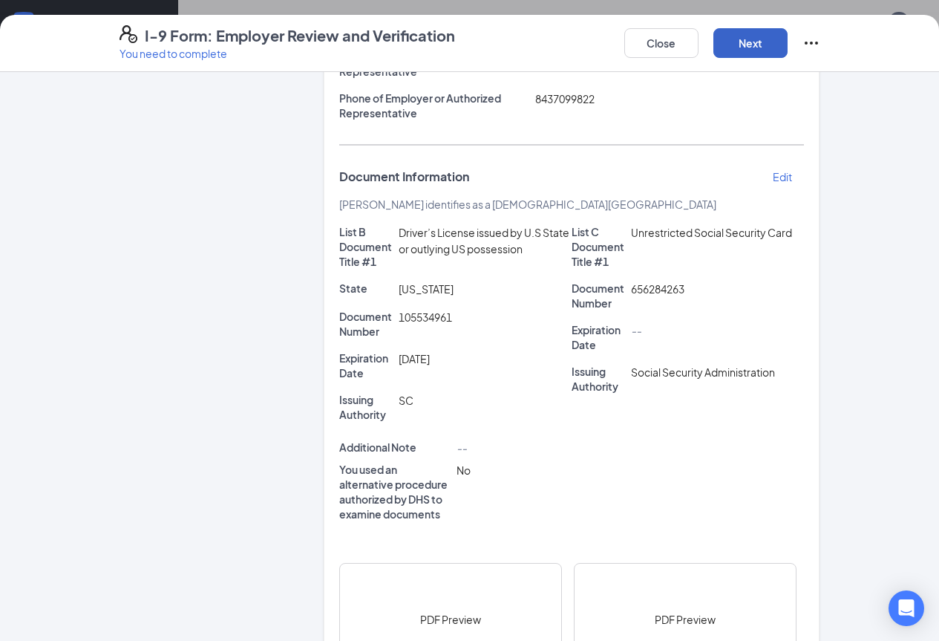
scroll to position [231, 0]
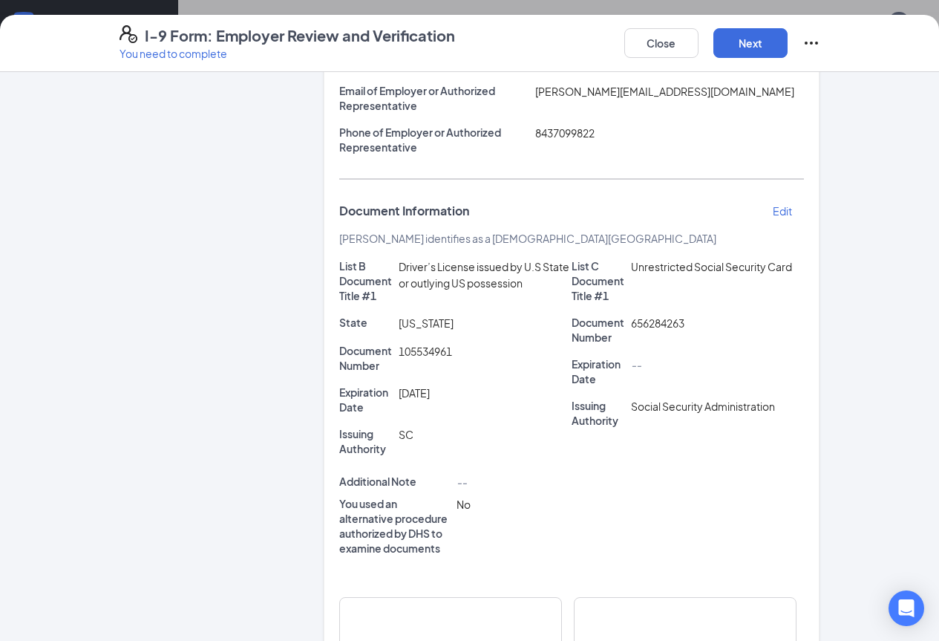
click at [419, 386] on span "02/28/2026" at bounding box center [414, 392] width 31 height 13
click at [425, 386] on span "02/28/2026" at bounding box center [414, 392] width 31 height 13
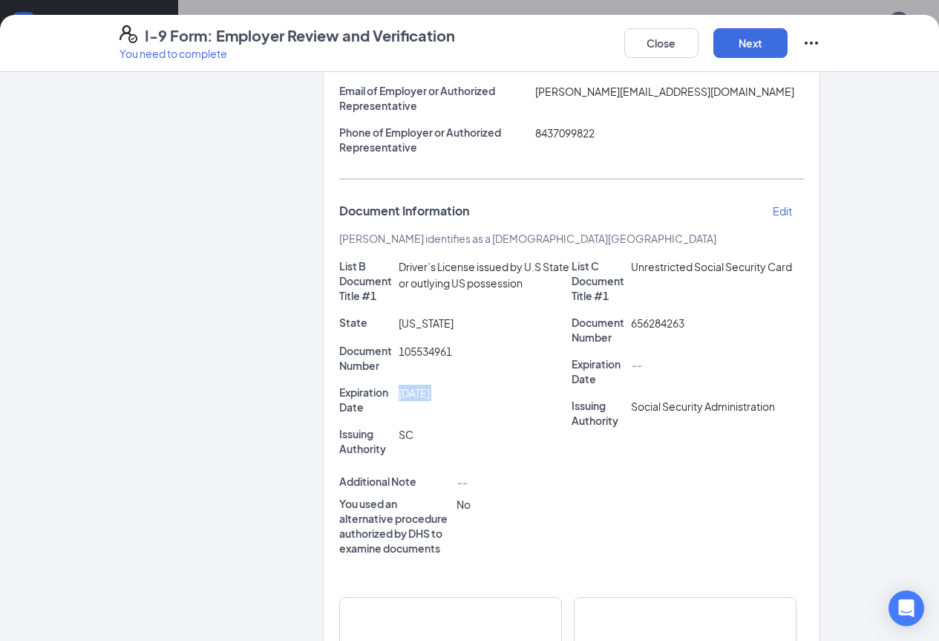
click at [425, 386] on span "02/28/2026" at bounding box center [414, 392] width 31 height 13
click at [792, 203] on p "Edit" at bounding box center [782, 210] width 19 height 15
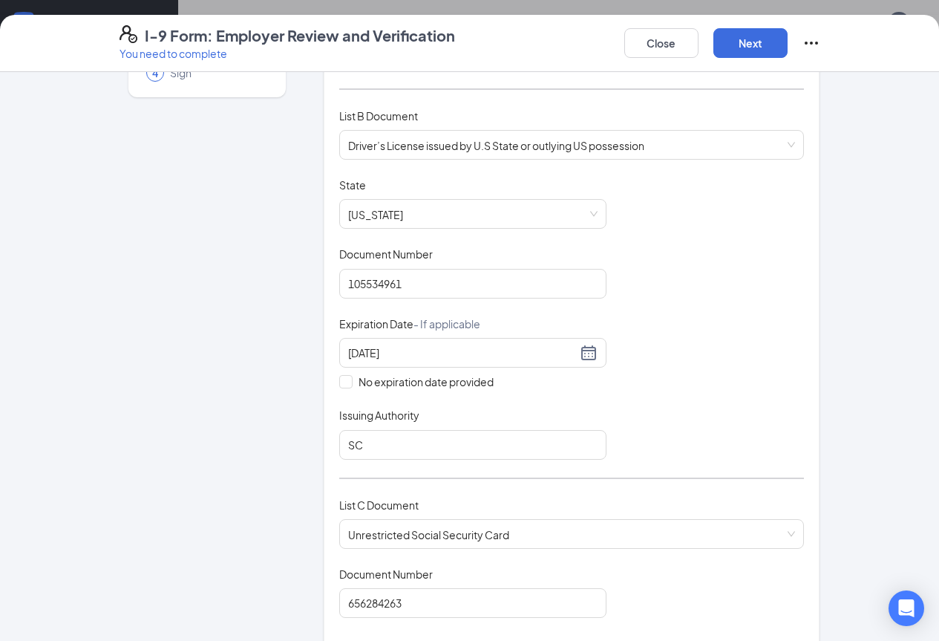
scroll to position [157, 0]
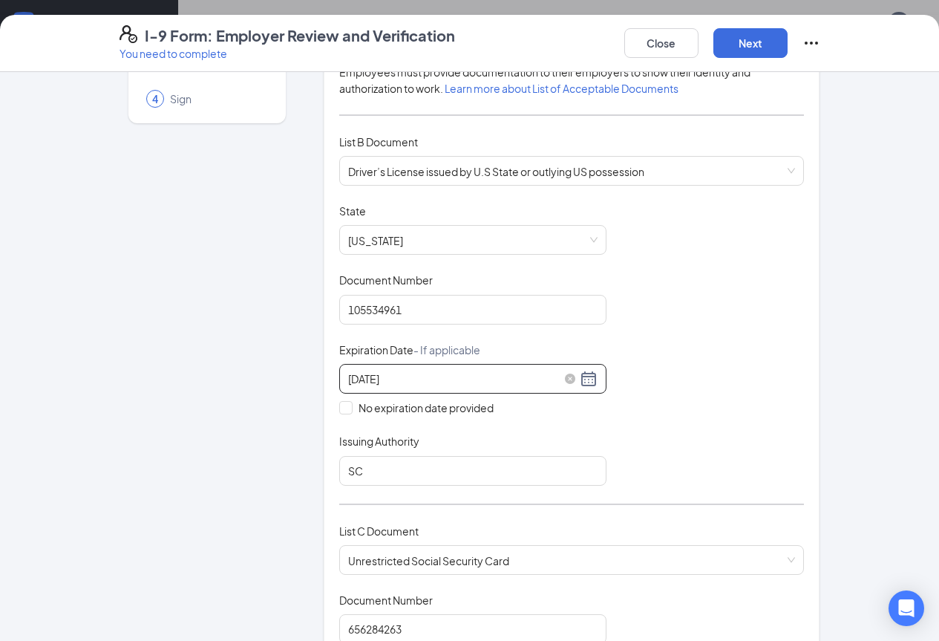
click at [398, 375] on input "02/28/2026" at bounding box center [462, 379] width 229 height 16
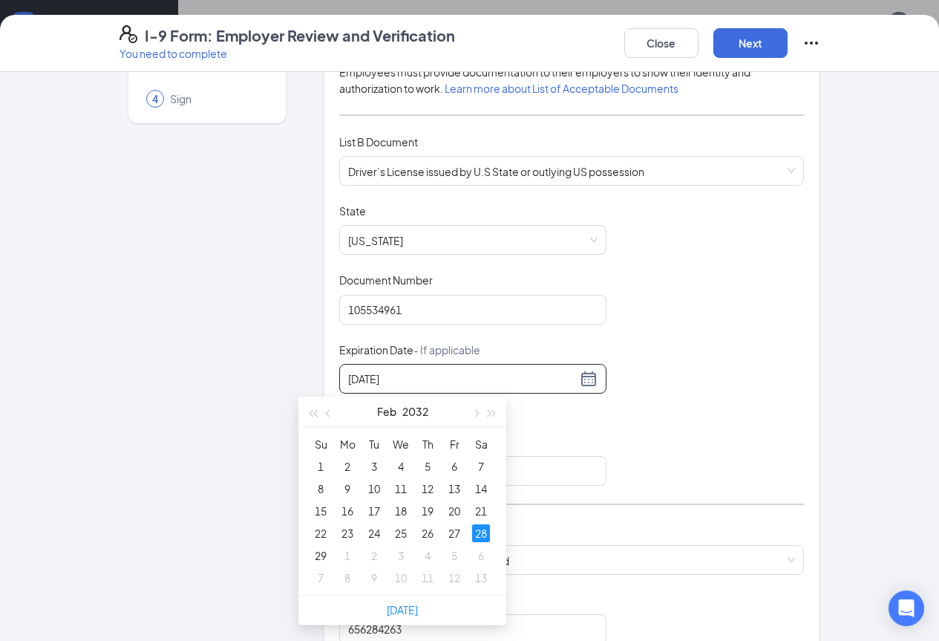
click at [646, 339] on div "Document Title Driver’s License issued by U.S State or outlying US possession S…" at bounding box center [572, 344] width 466 height 282
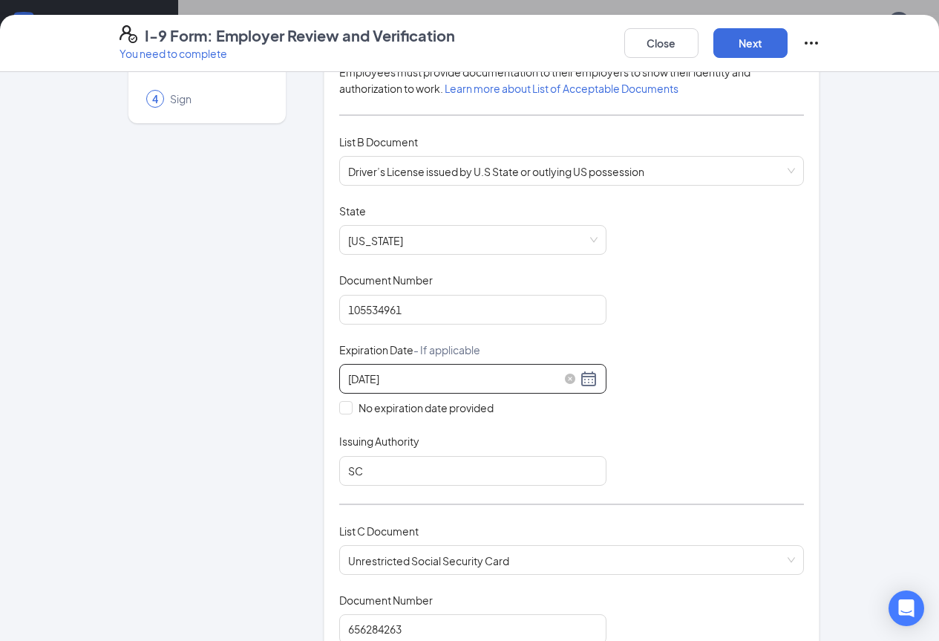
click at [460, 373] on input "02/28/2026" at bounding box center [462, 379] width 229 height 16
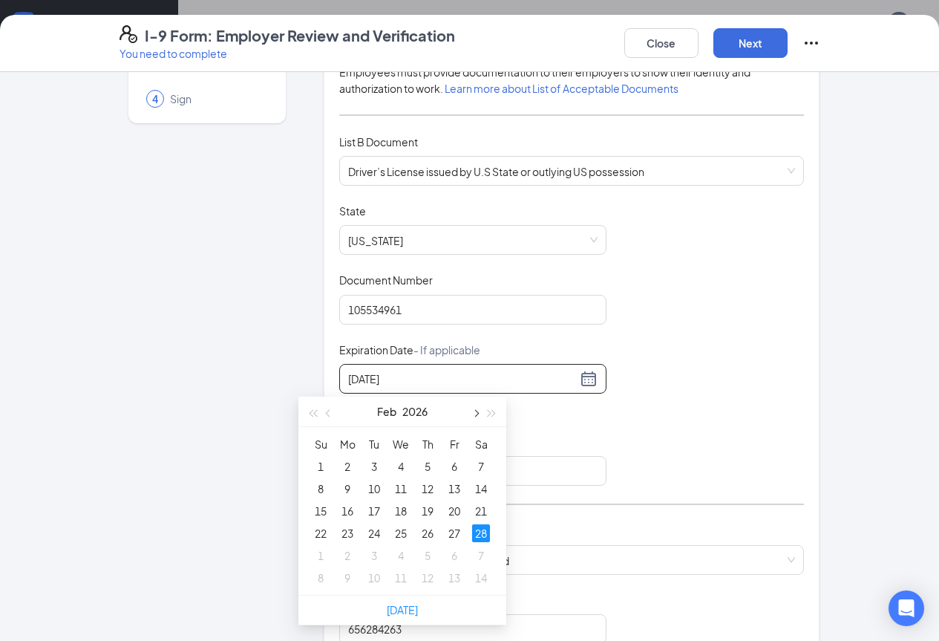
click at [479, 411] on button "button" at bounding box center [475, 412] width 16 height 30
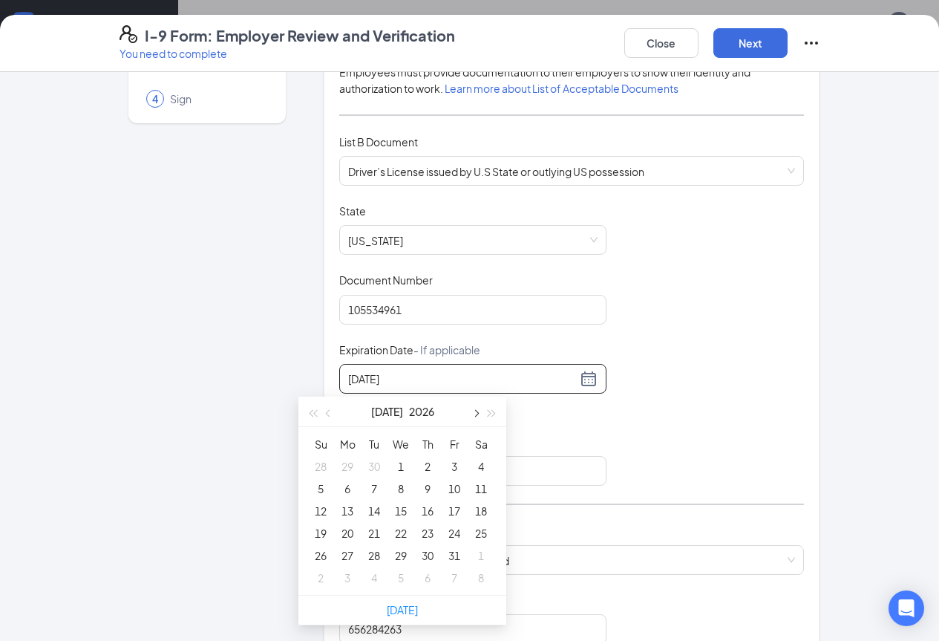
click at [479, 411] on button "button" at bounding box center [475, 412] width 16 height 30
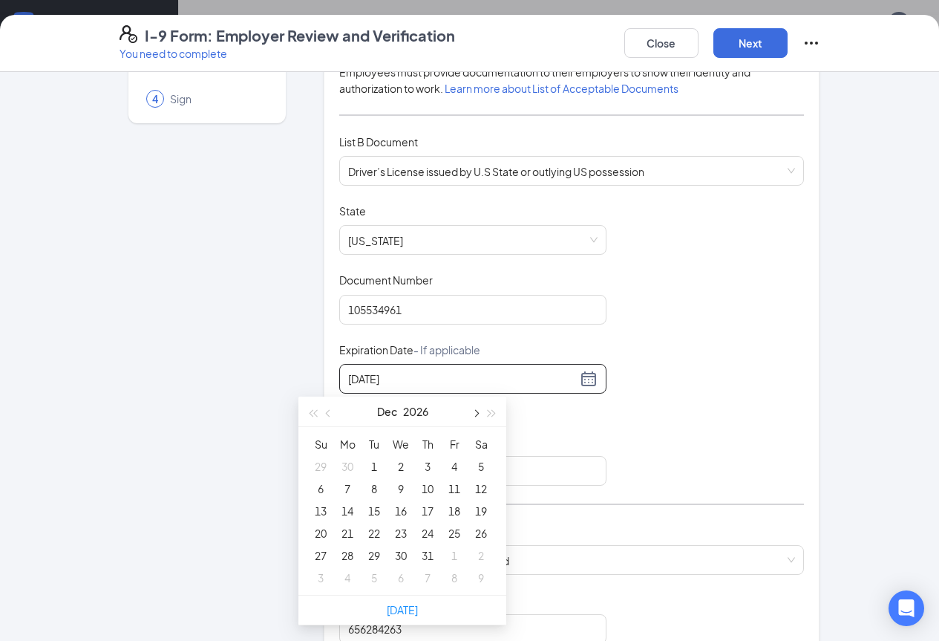
click at [479, 411] on button "button" at bounding box center [475, 412] width 16 height 30
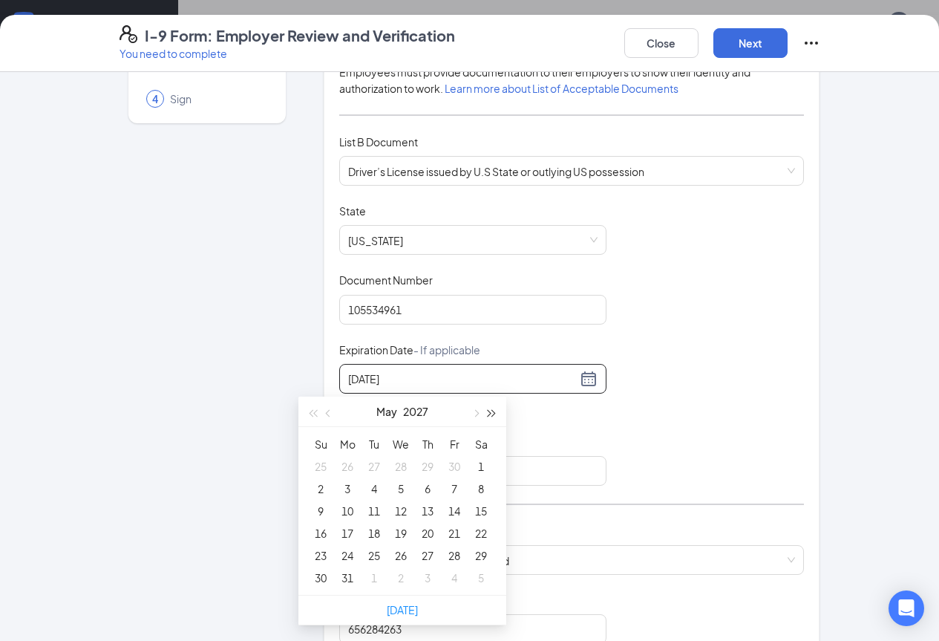
click at [486, 408] on button "button" at bounding box center [492, 412] width 16 height 30
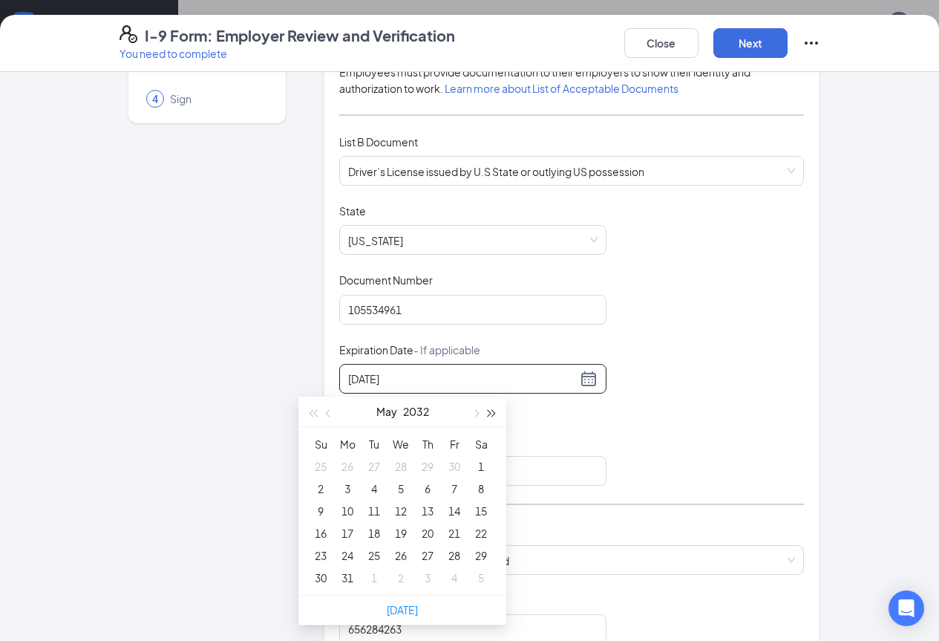
click at [486, 408] on button "button" at bounding box center [492, 412] width 16 height 30
click at [309, 412] on button "button" at bounding box center [312, 412] width 16 height 30
click at [326, 414] on span "button" at bounding box center [329, 413] width 7 height 7
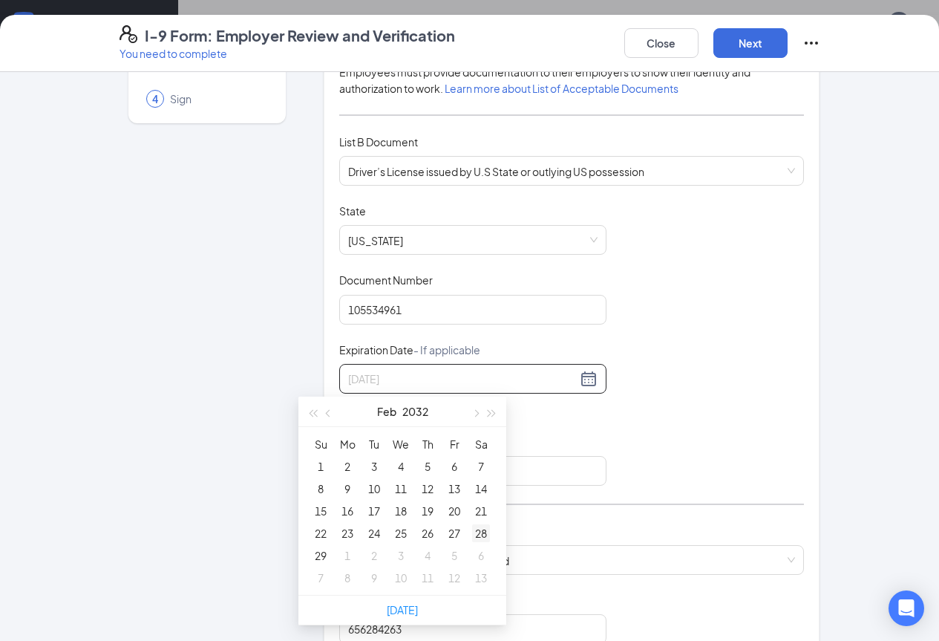
type input "02/28/2032"
click at [481, 537] on div "28" at bounding box center [481, 533] width 18 height 18
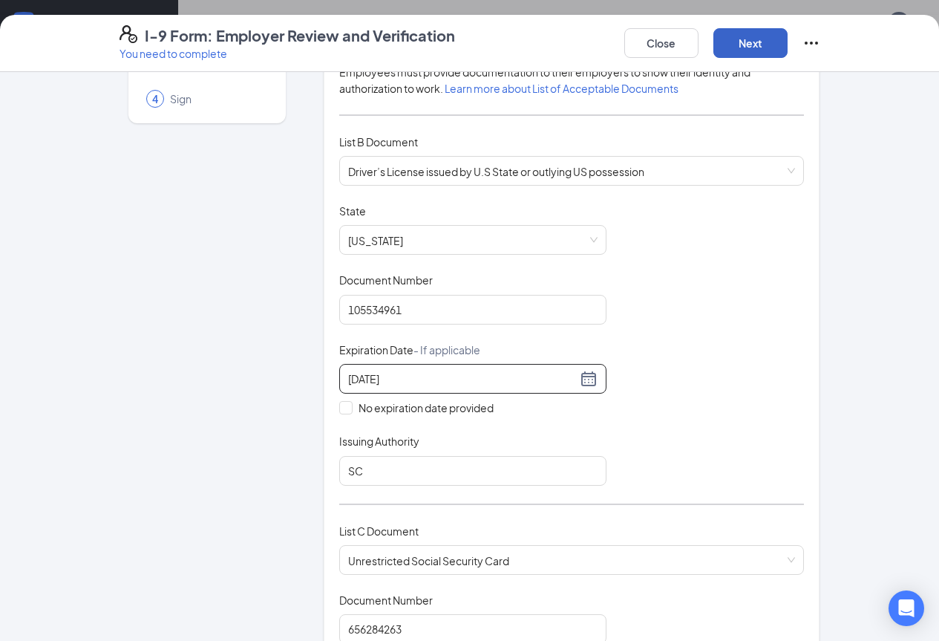
click at [788, 40] on button "Next" at bounding box center [751, 43] width 74 height 30
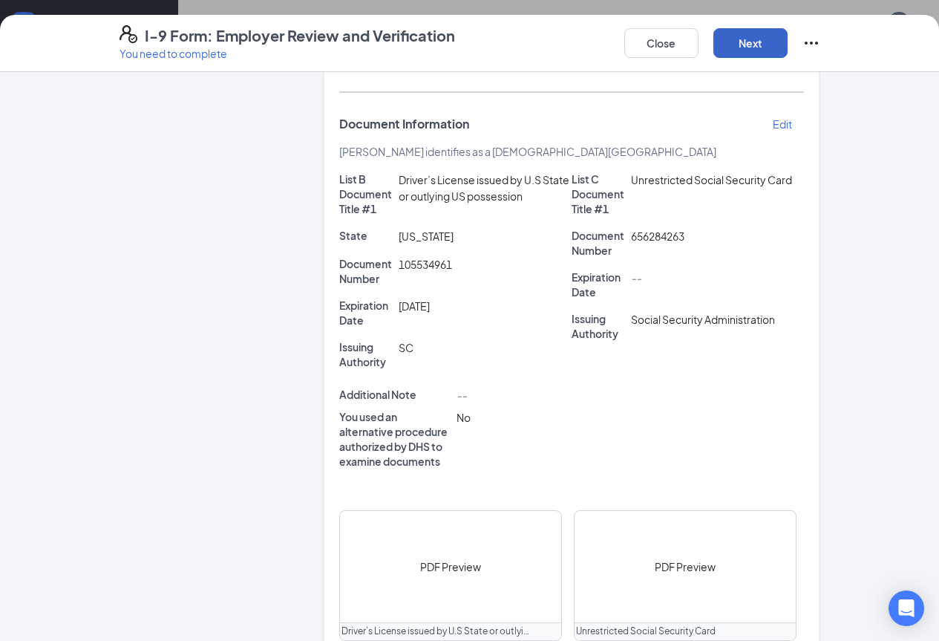
scroll to position [454, 0]
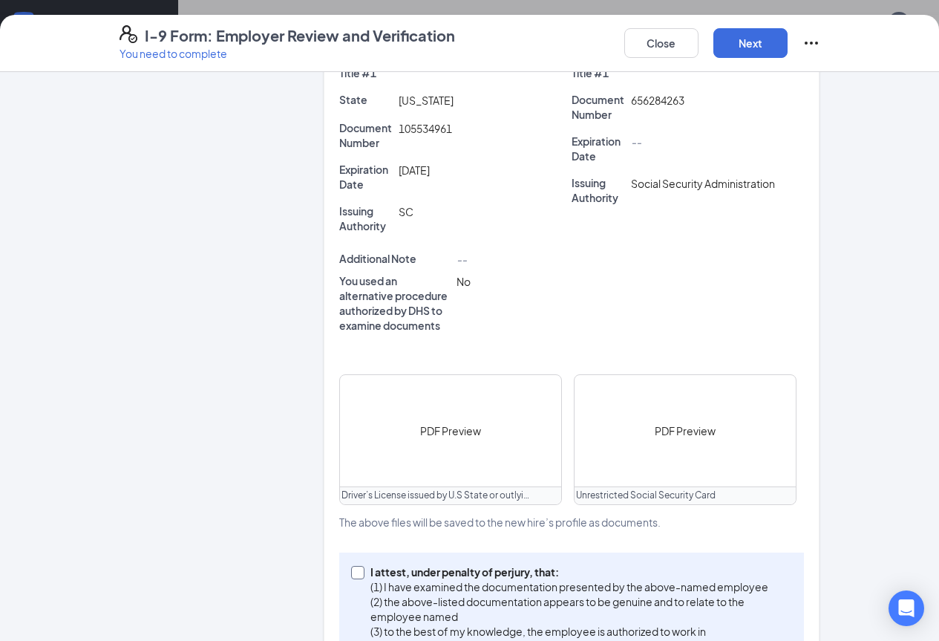
click at [351, 566] on input "I attest, under penalty of perjury, that: (1) I have examined the documentation…" at bounding box center [356, 571] width 10 height 10
checkbox input "true"
click at [788, 48] on button "Next" at bounding box center [751, 43] width 74 height 30
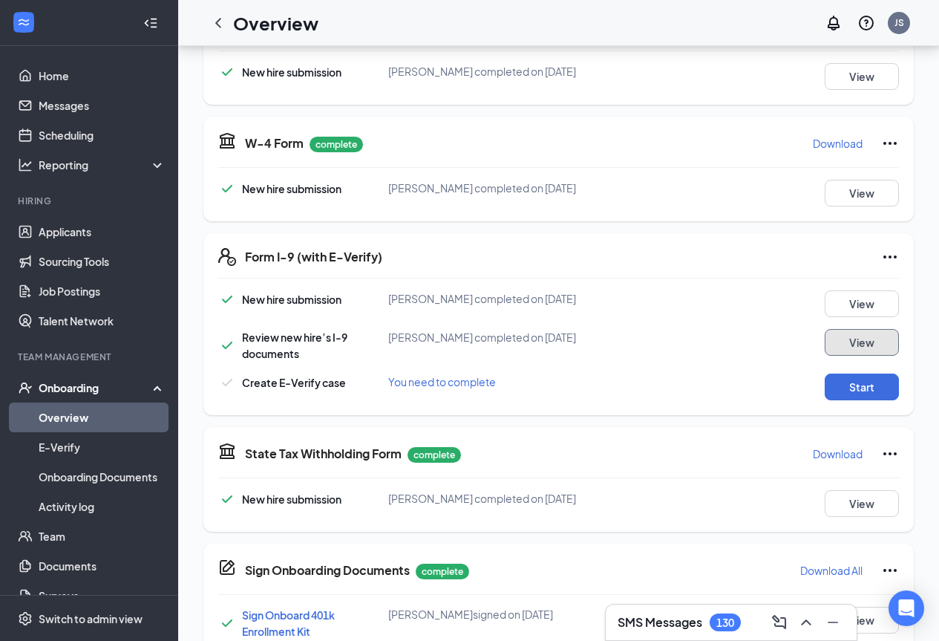
scroll to position [297, 0]
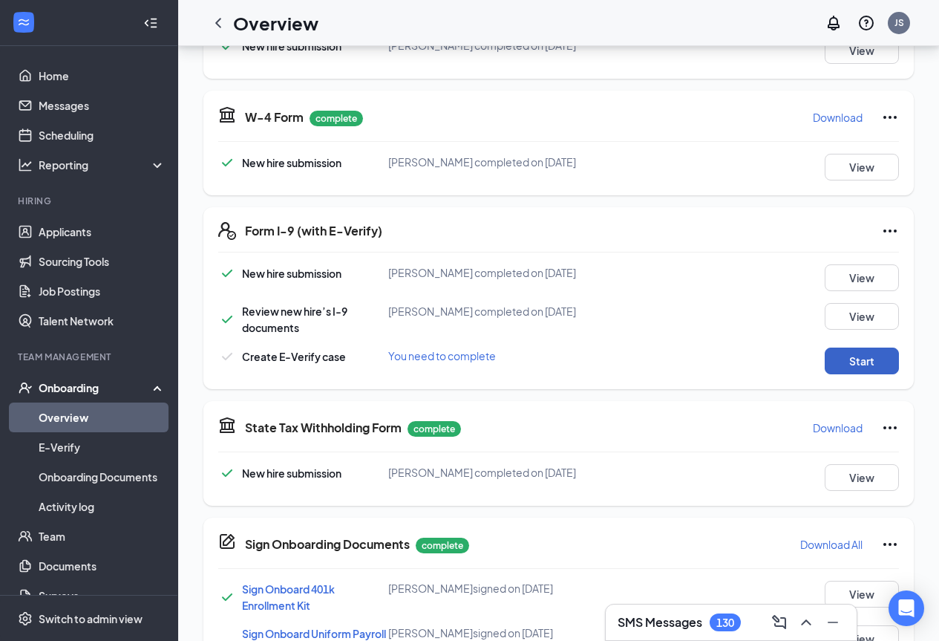
click at [859, 358] on button "Start" at bounding box center [862, 361] width 74 height 27
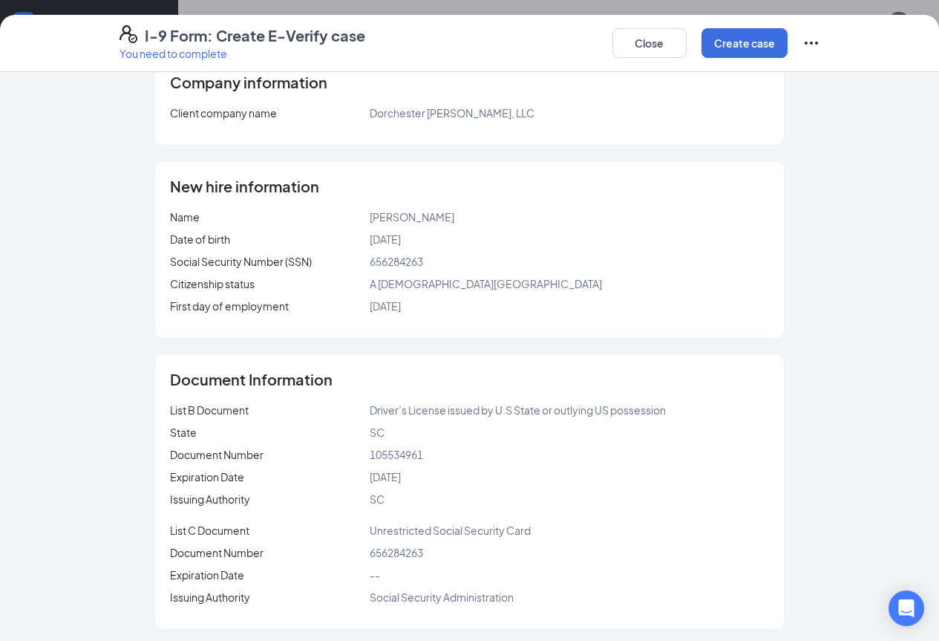
scroll to position [94, 0]
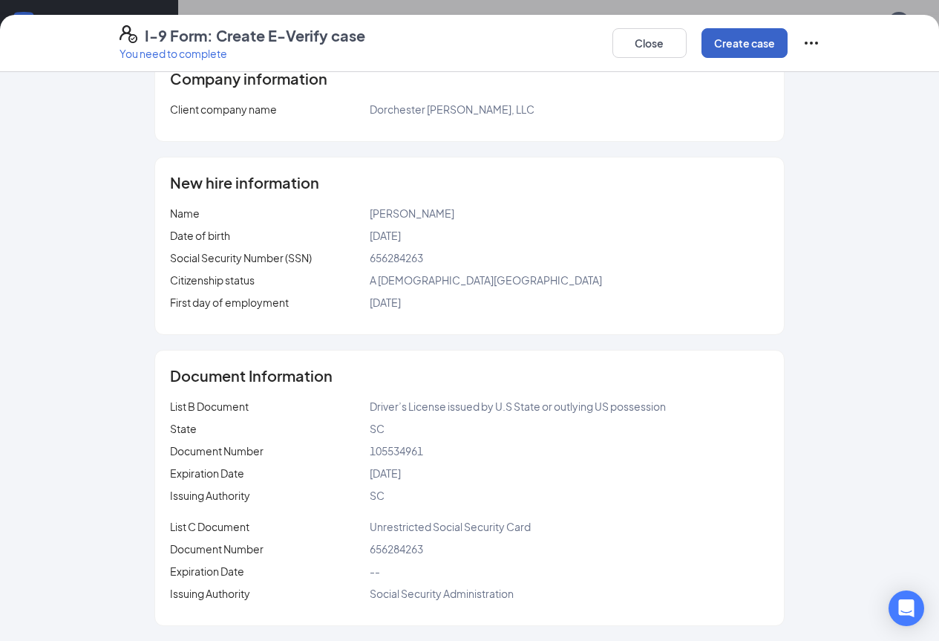
click at [788, 45] on button "Create case" at bounding box center [745, 43] width 86 height 30
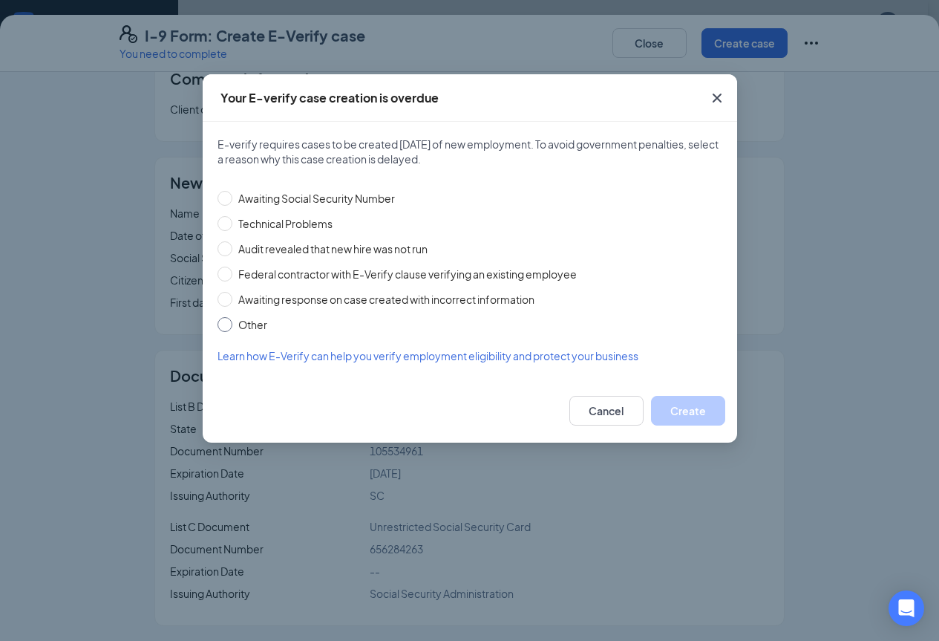
click at [227, 322] on input "Other" at bounding box center [225, 324] width 15 height 15
radio input "true"
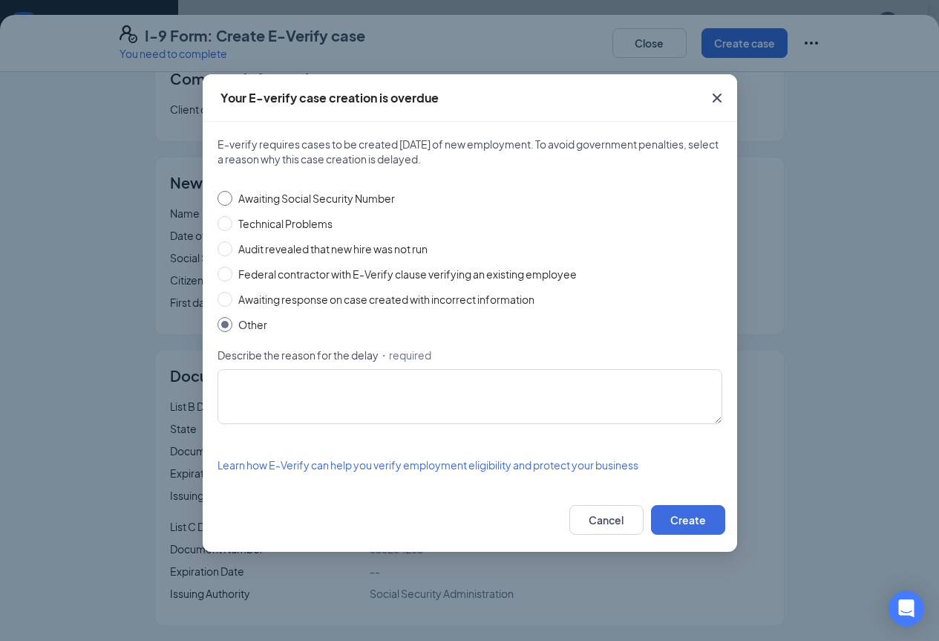
click at [225, 192] on input "Awaiting Social Security Number" at bounding box center [225, 198] width 15 height 15
radio input "true"
radio input "false"
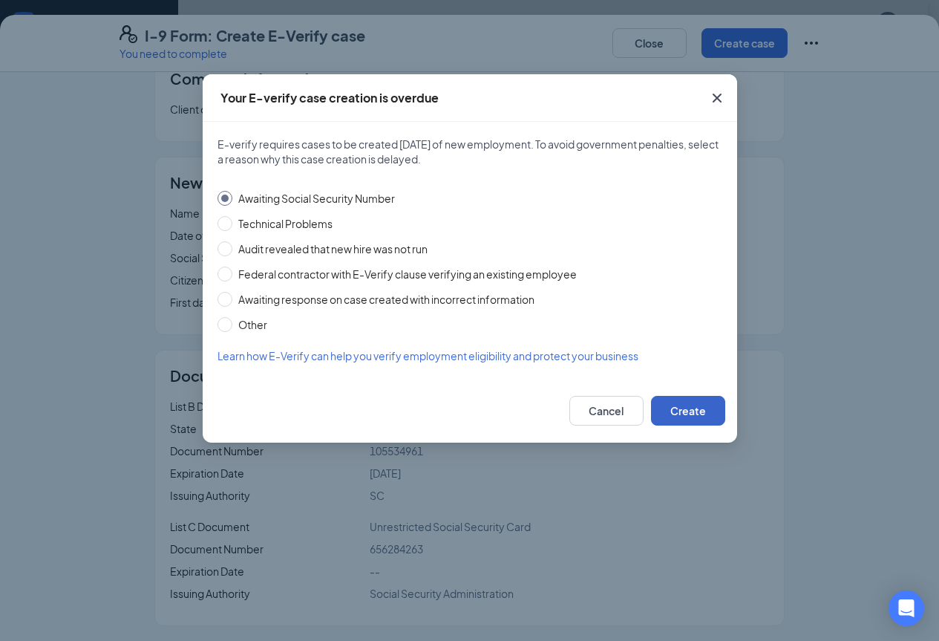
click at [676, 410] on button "Create" at bounding box center [688, 411] width 74 height 30
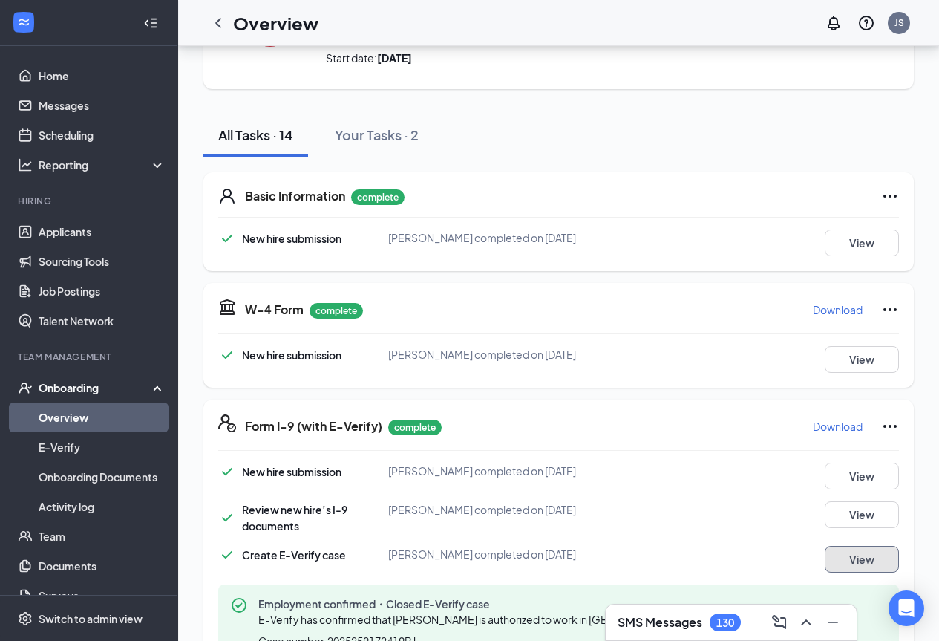
scroll to position [0, 0]
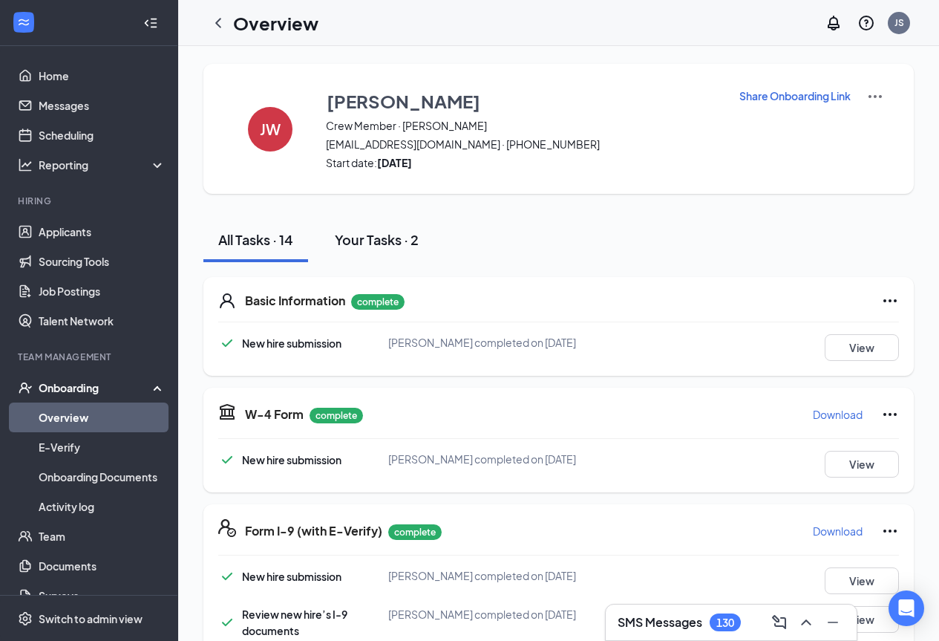
click at [358, 244] on div "Your Tasks · 2" at bounding box center [377, 239] width 84 height 19
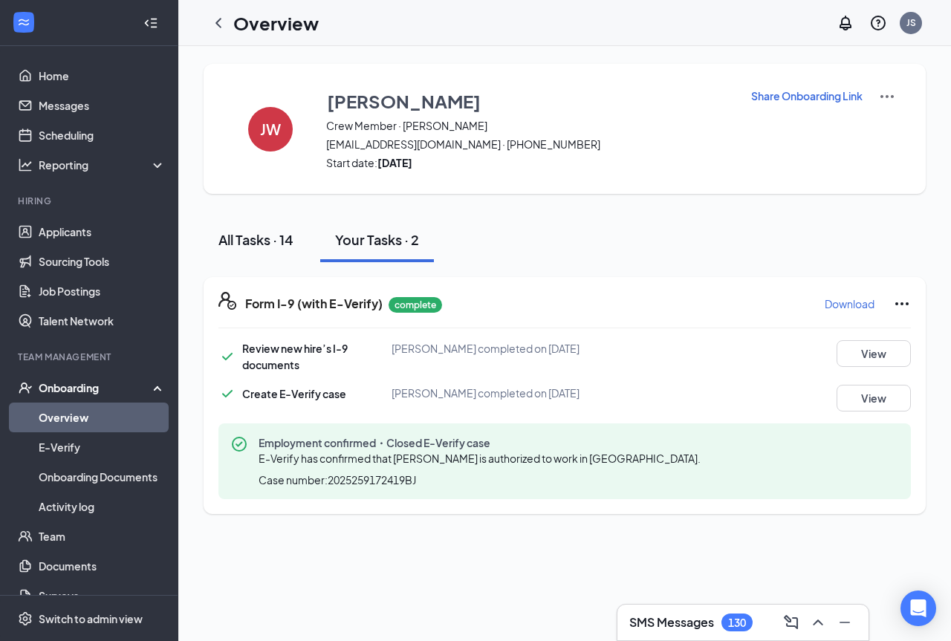
click at [285, 245] on div "All Tasks · 14" at bounding box center [255, 239] width 75 height 19
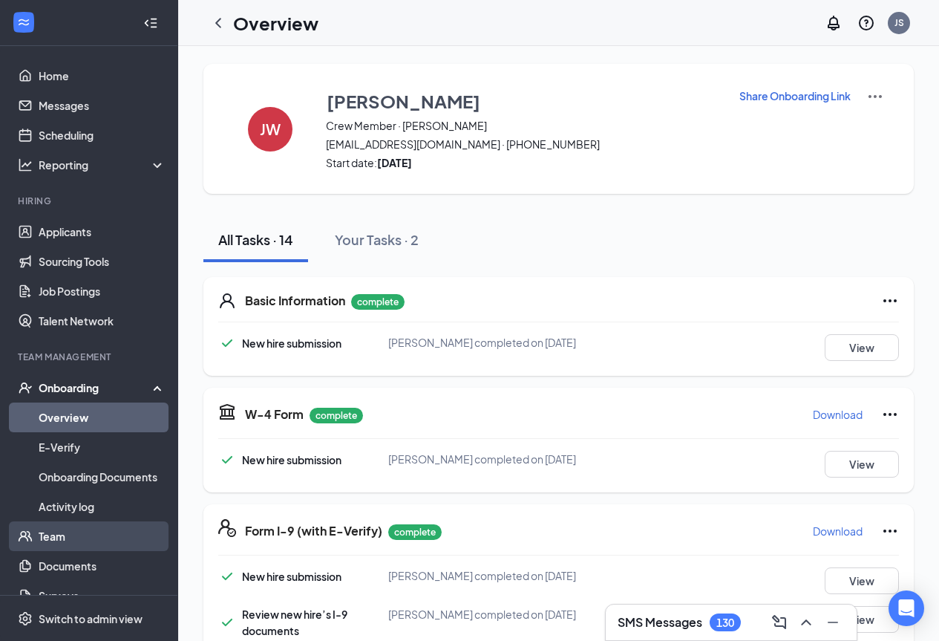
click at [66, 525] on link "Team" at bounding box center [102, 536] width 127 height 30
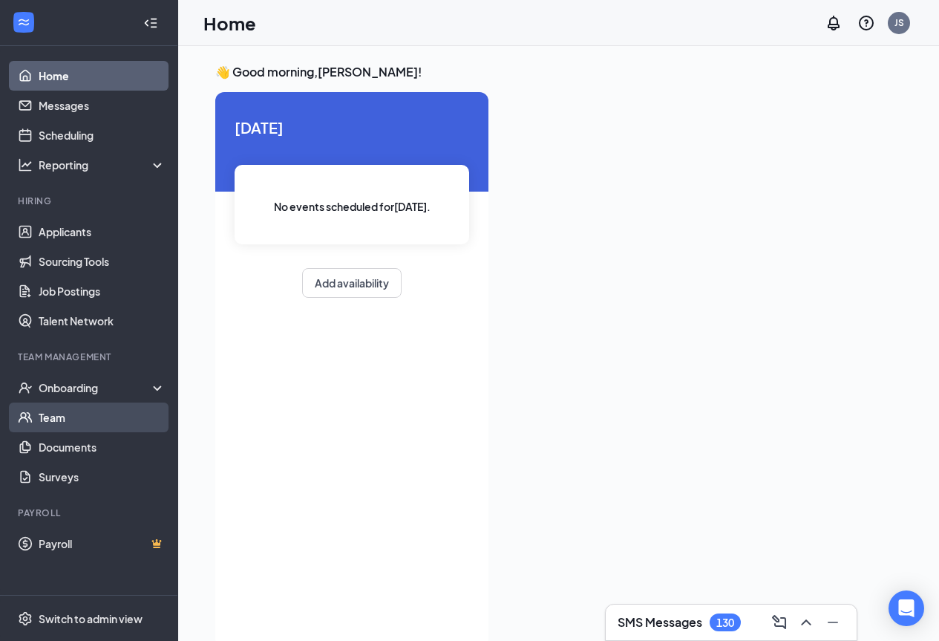
click at [96, 411] on link "Team" at bounding box center [102, 418] width 127 height 30
